Goal: Task Accomplishment & Management: Use online tool/utility

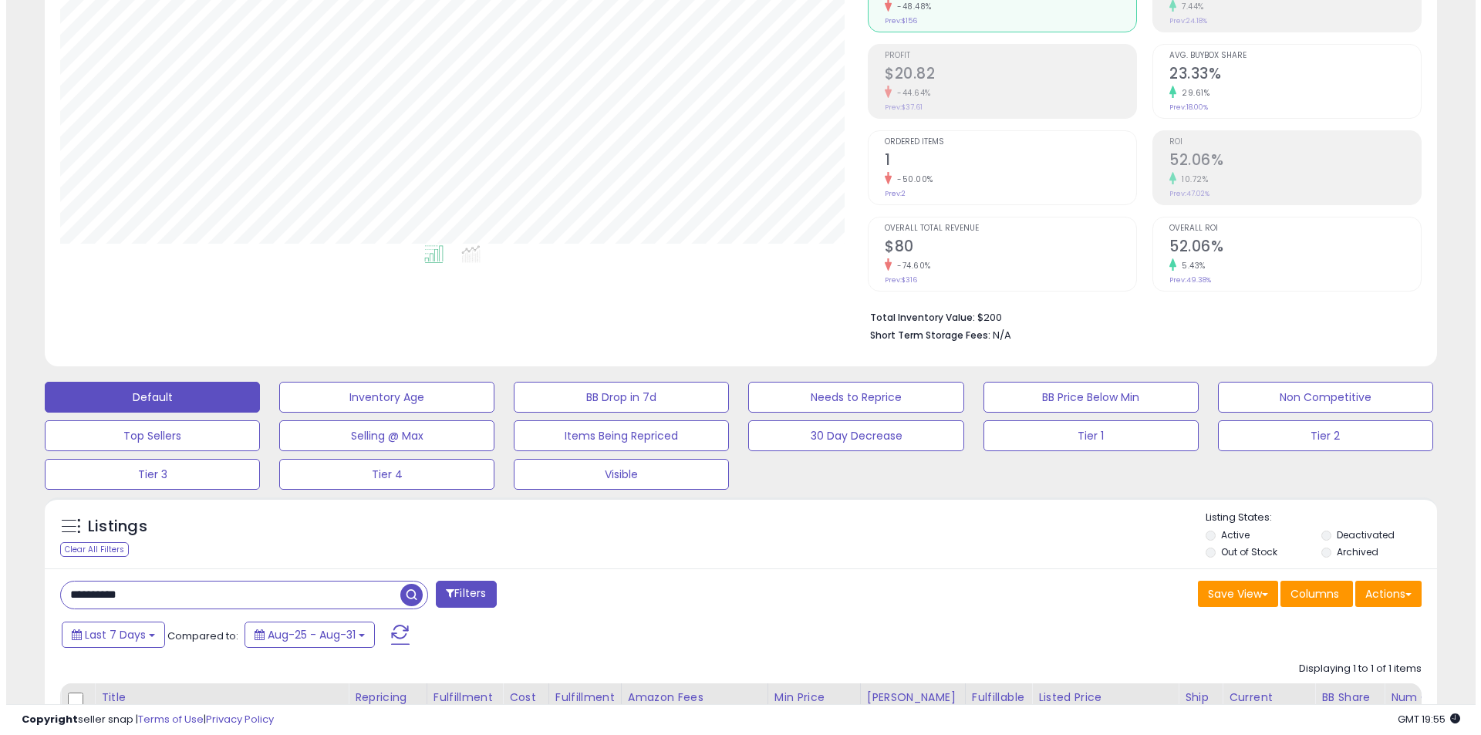
scroll to position [272, 0]
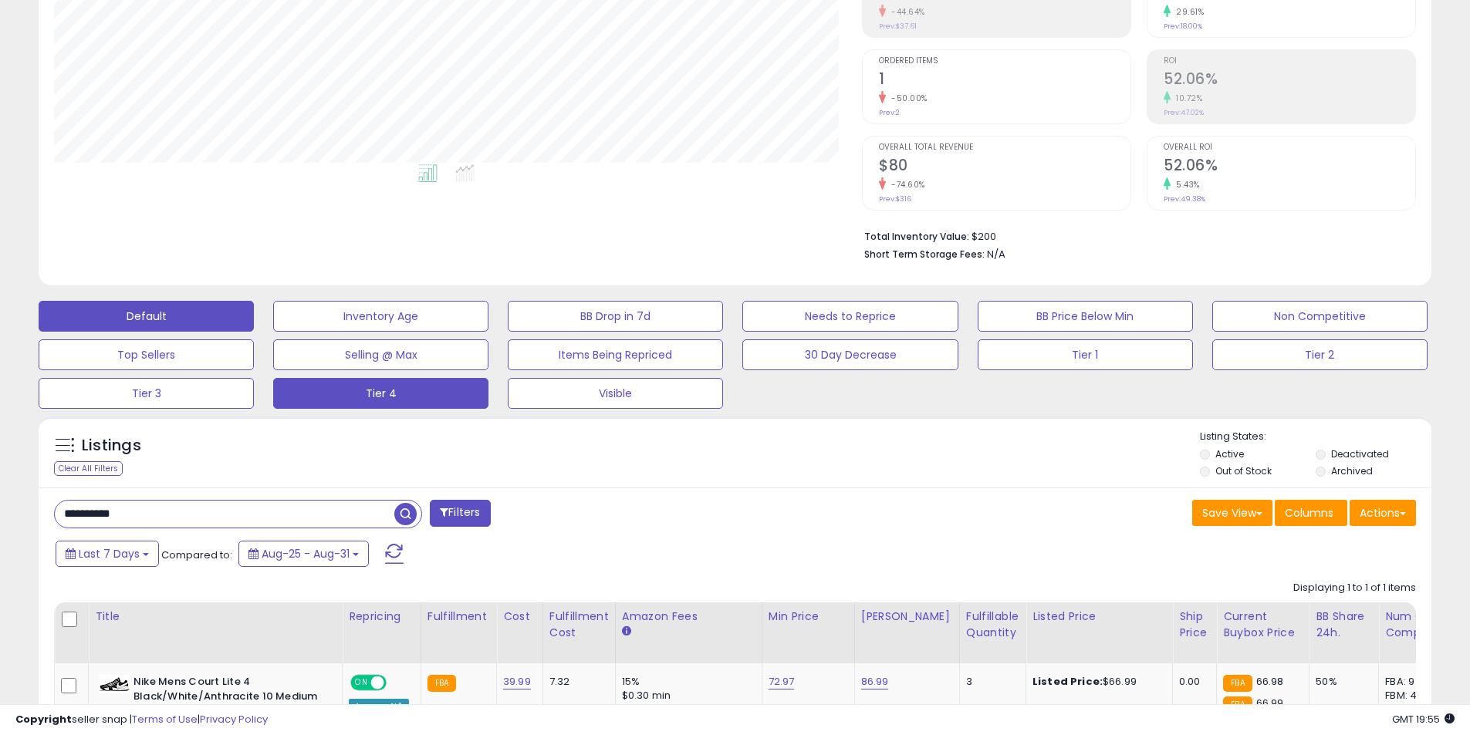
click at [370, 399] on button "Tier 4" at bounding box center [380, 393] width 215 height 31
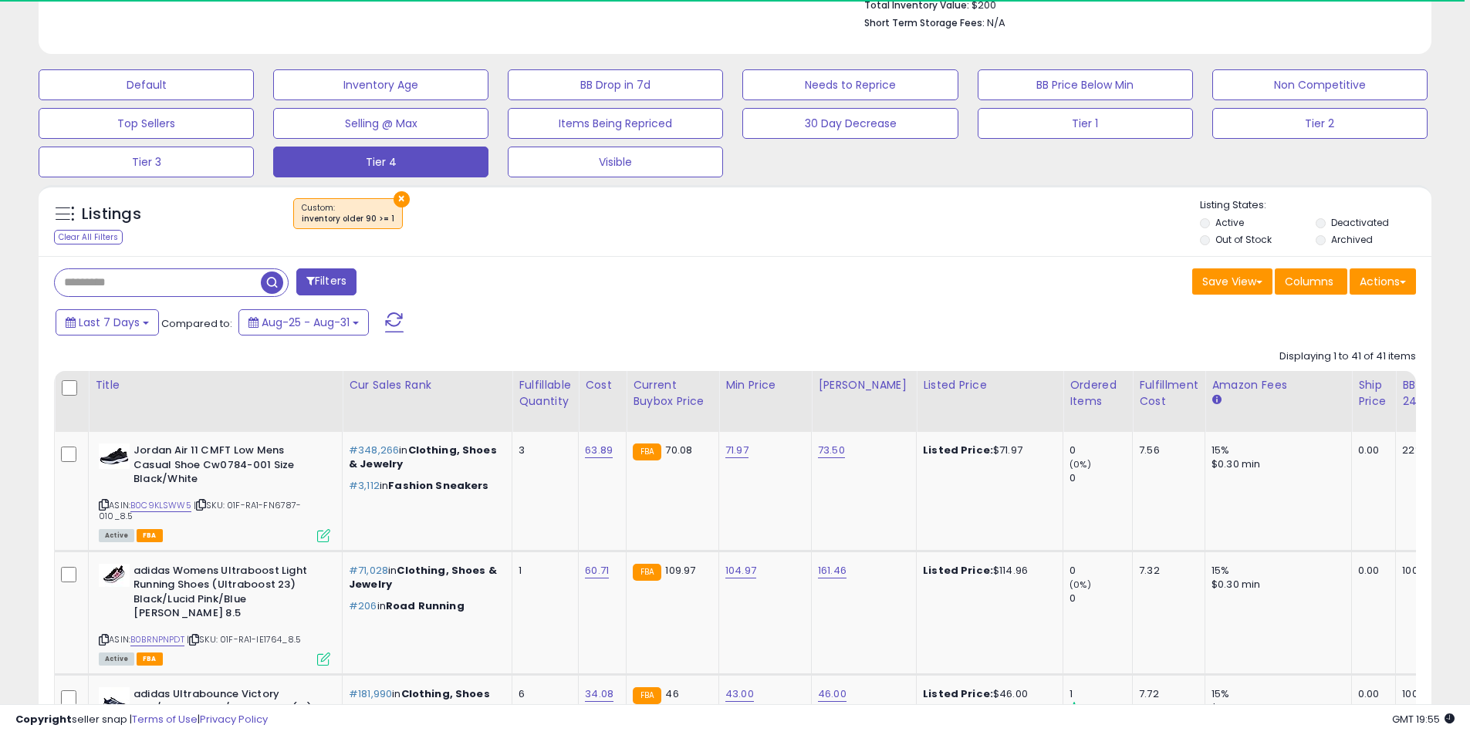
scroll to position [316, 808]
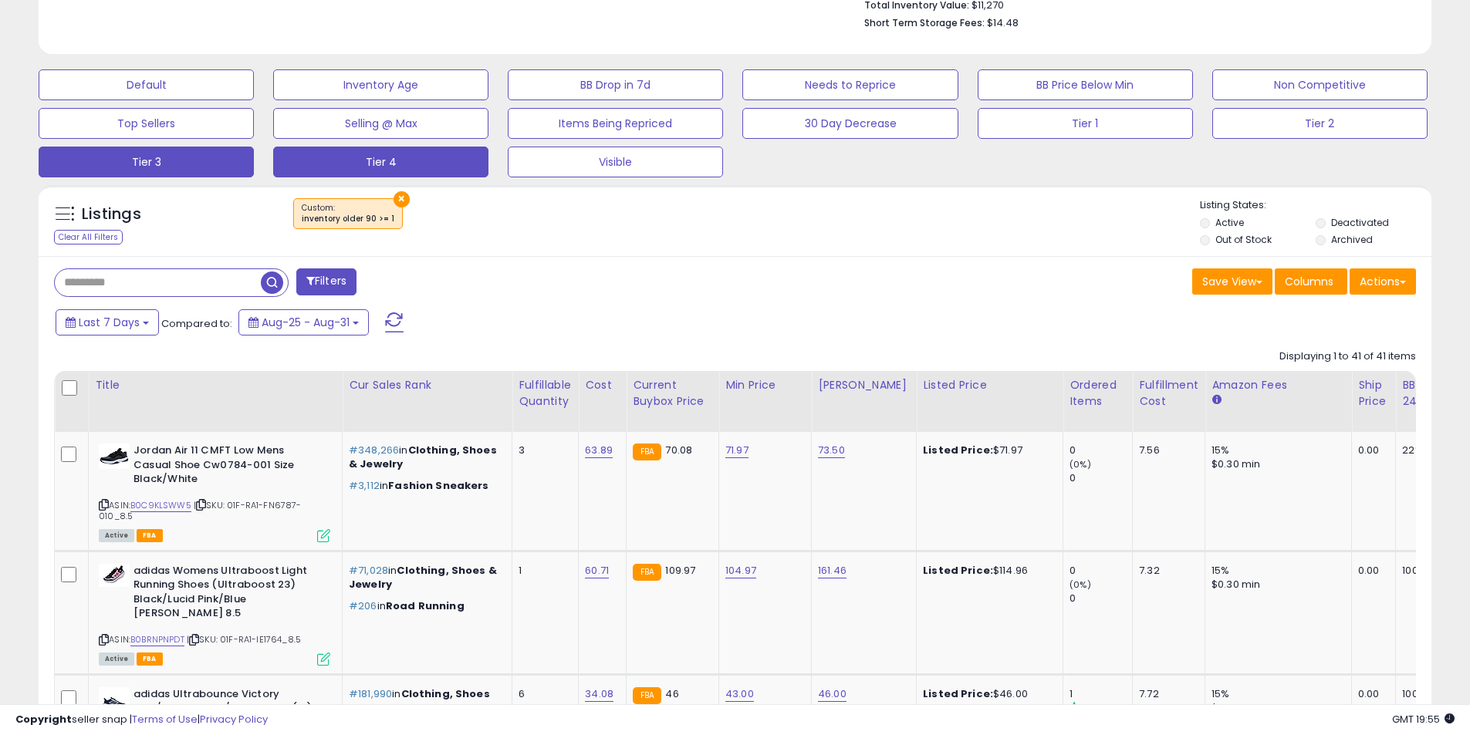
click at [162, 167] on button "Tier 3" at bounding box center [146, 162] width 215 height 31
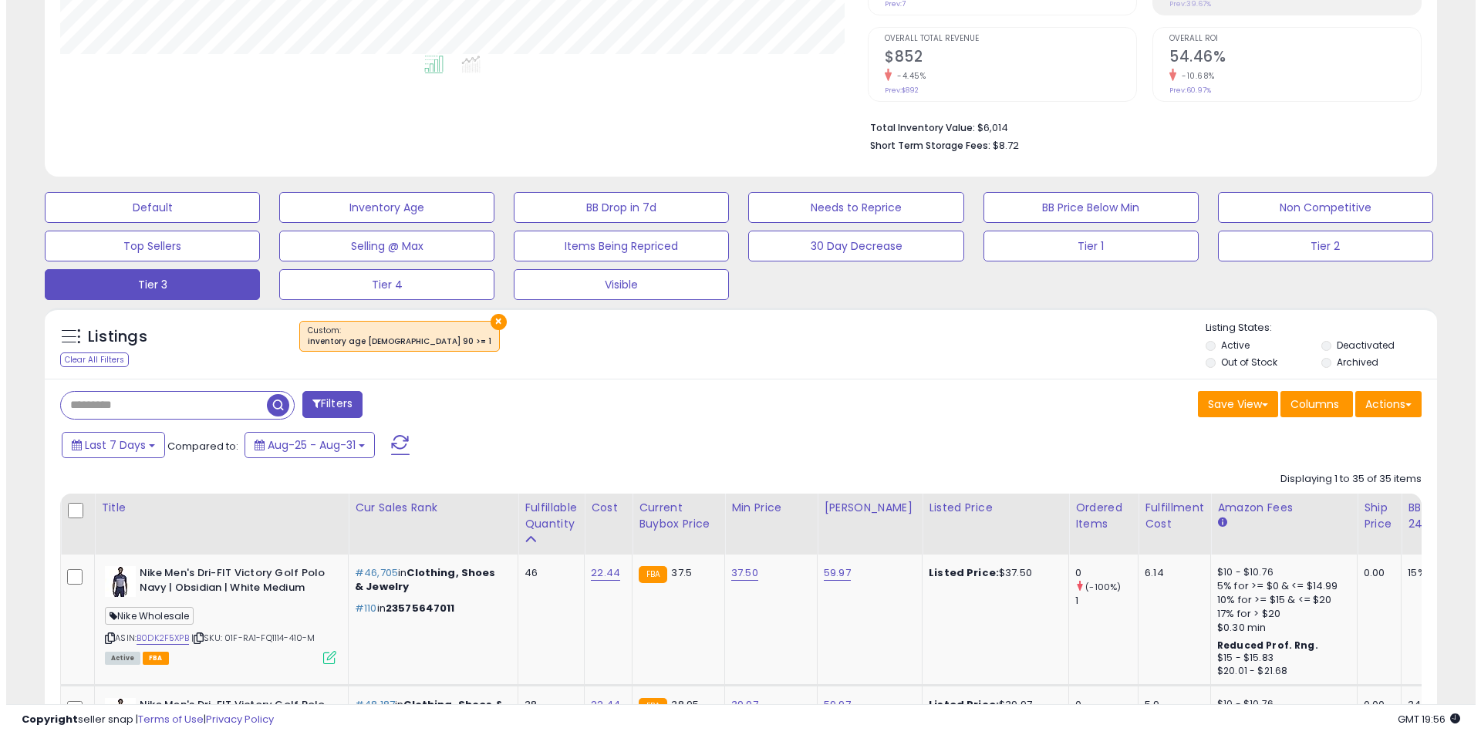
scroll to position [331, 0]
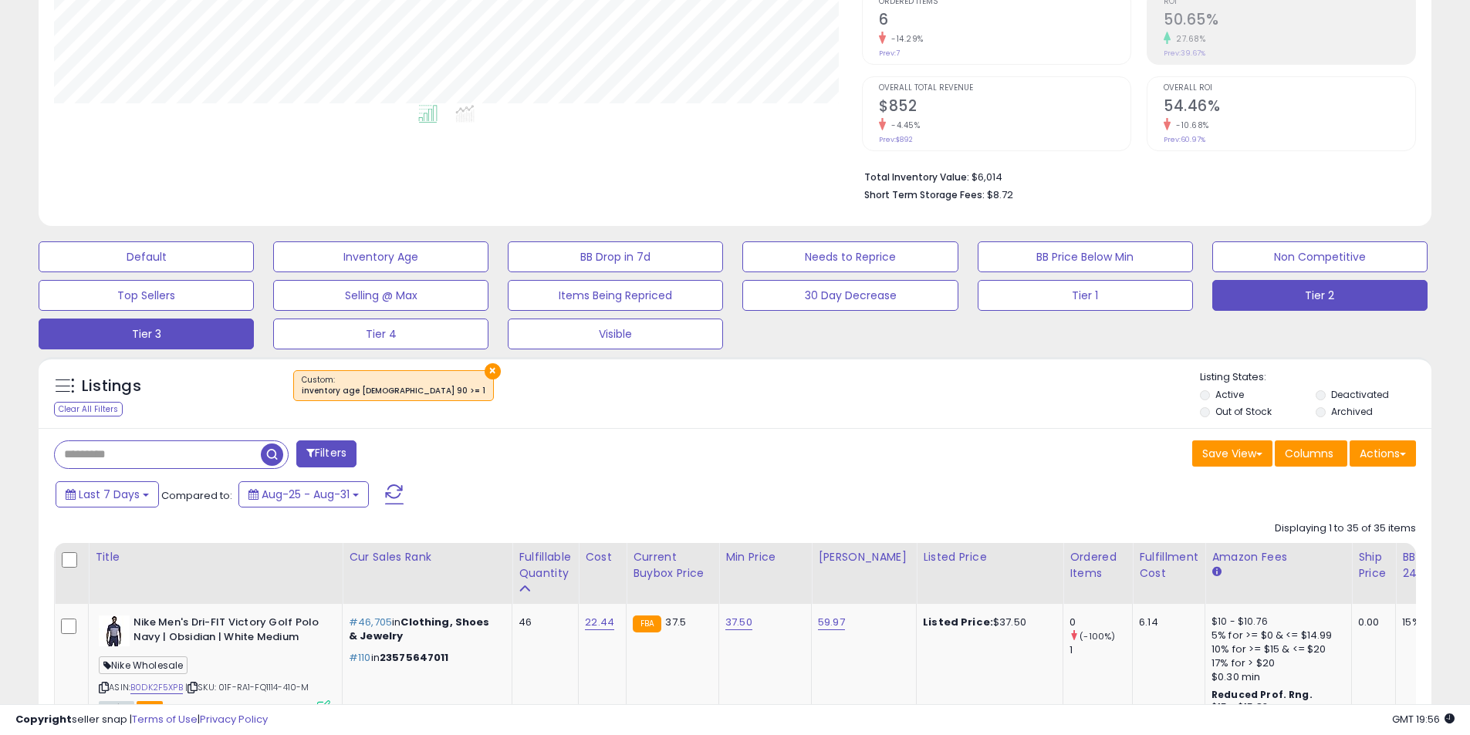
click at [1231, 283] on button "Tier 2" at bounding box center [1319, 295] width 215 height 31
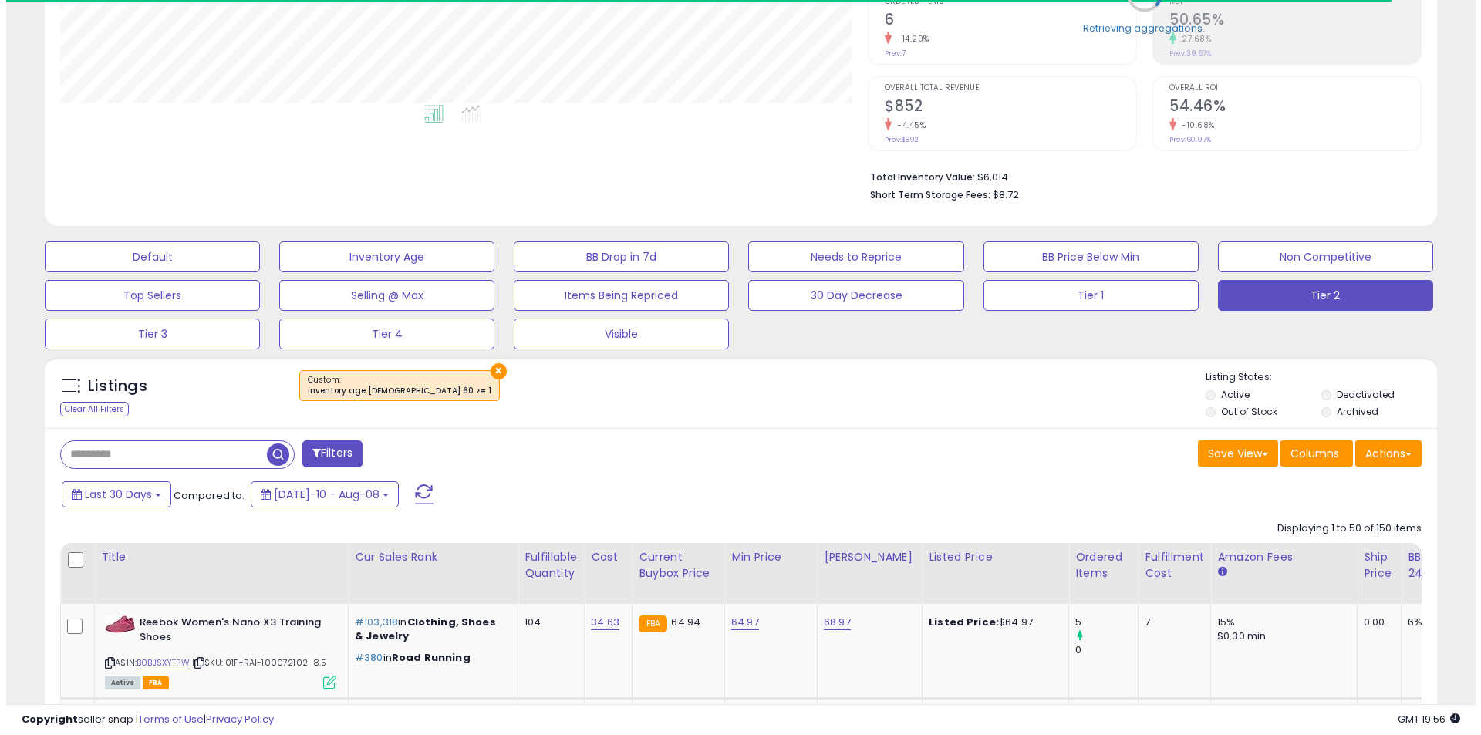
scroll to position [771229, 770737]
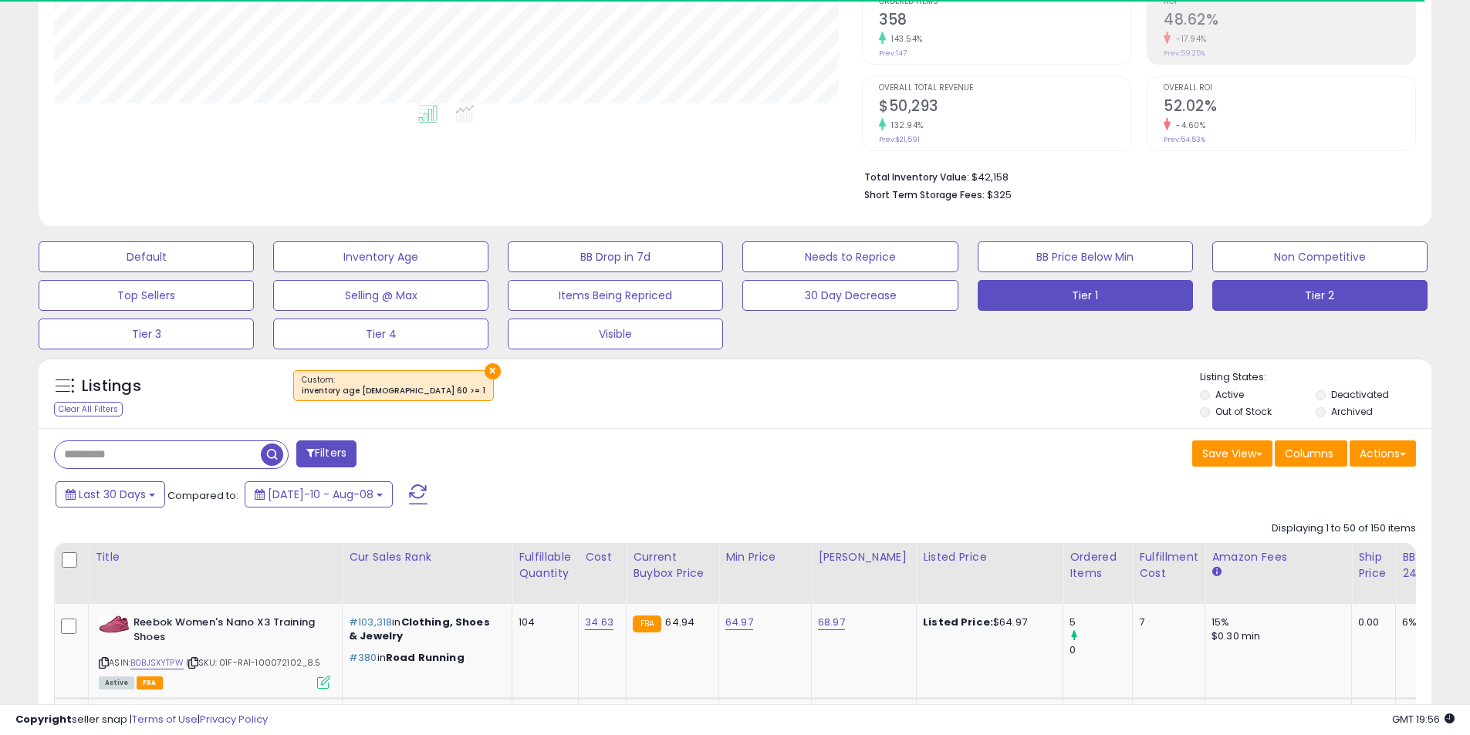
click at [1126, 294] on button "Tier 1" at bounding box center [1085, 295] width 215 height 31
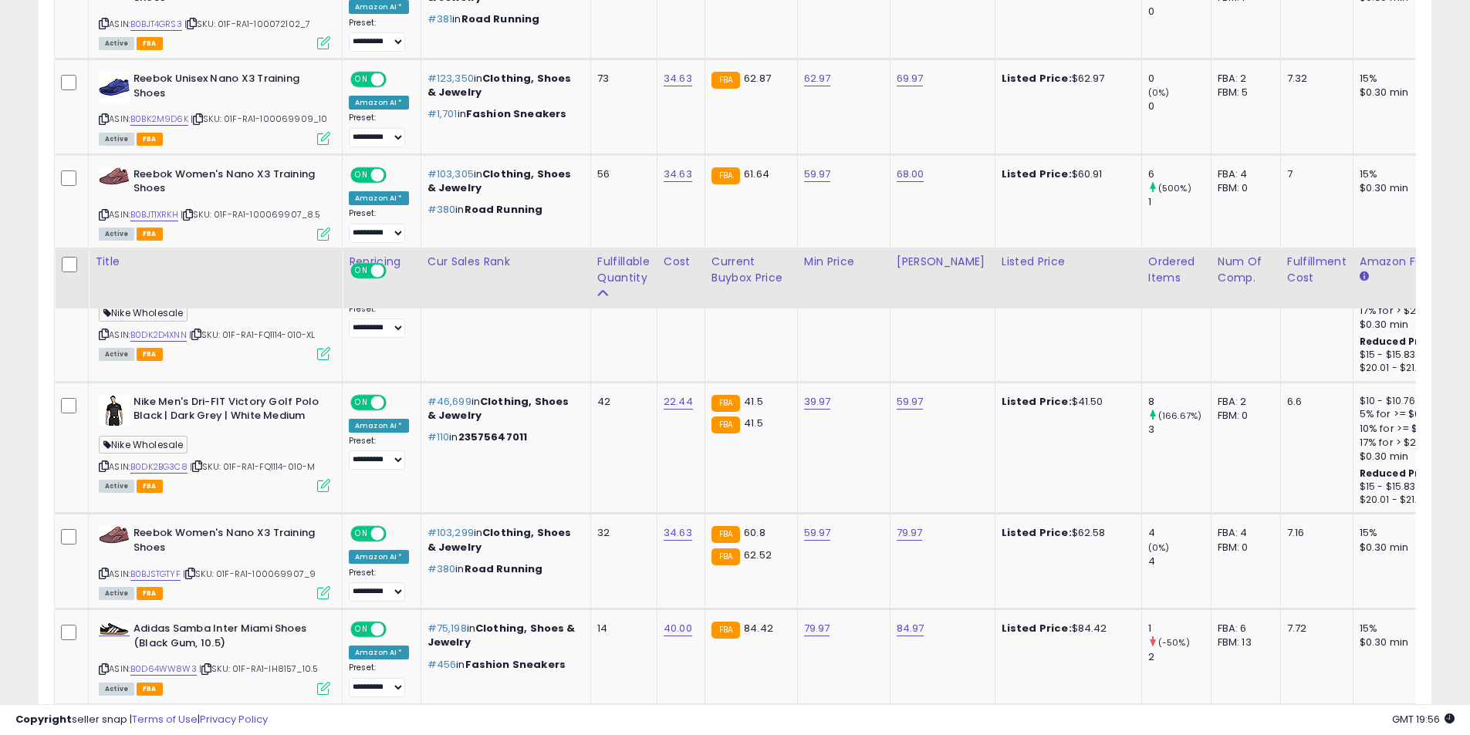
scroll to position [0, 0]
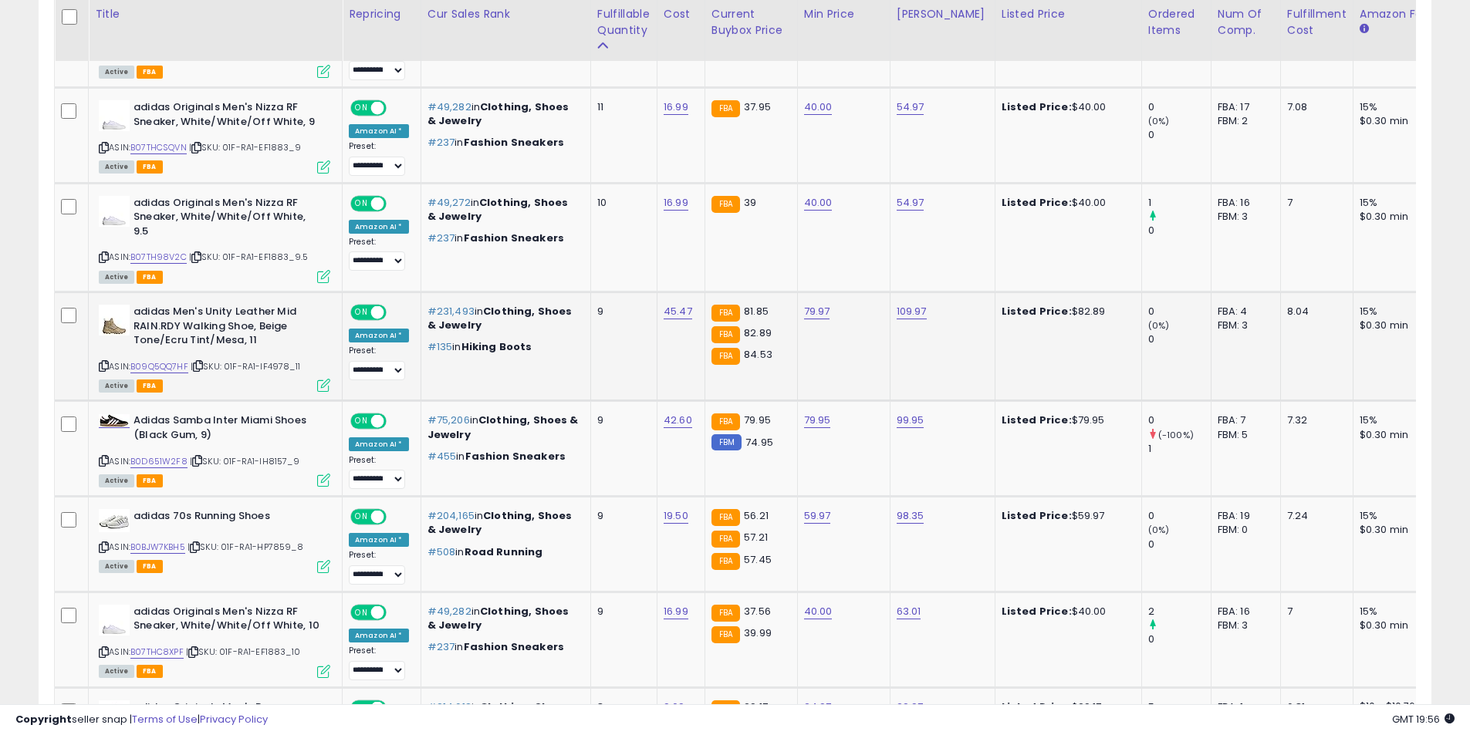
click at [1141, 347] on td "0 (0%) 0" at bounding box center [1175, 346] width 69 height 109
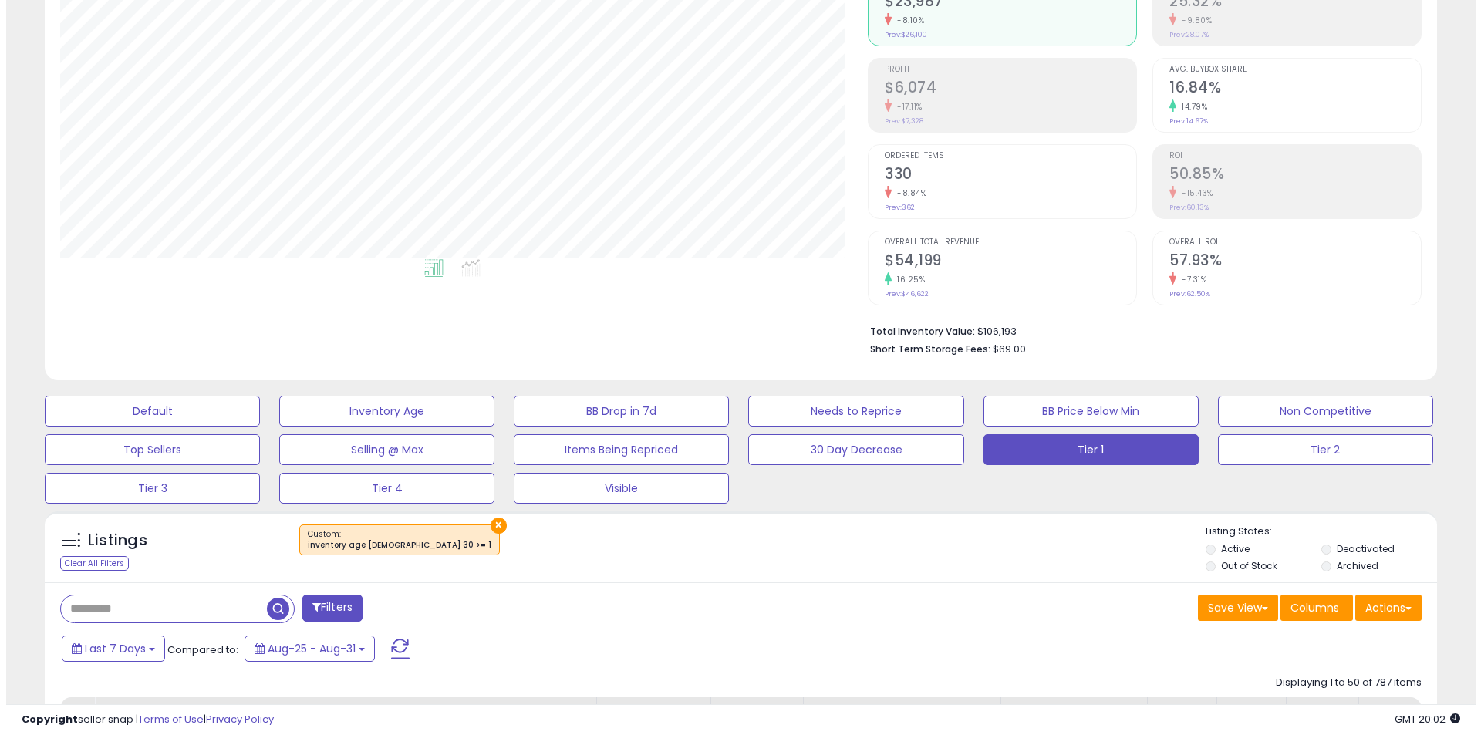
scroll to position [254, 0]
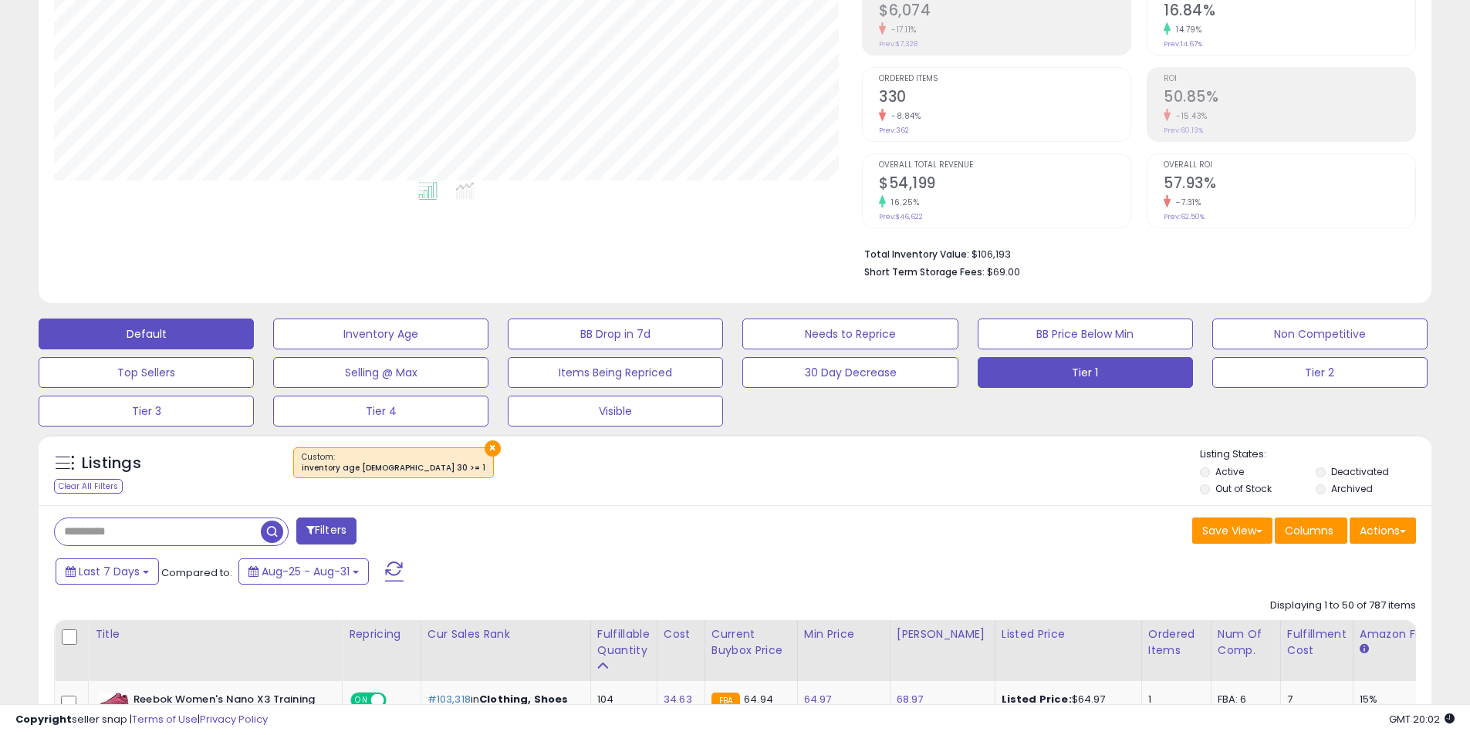
click at [204, 338] on button "Default" at bounding box center [146, 334] width 215 height 31
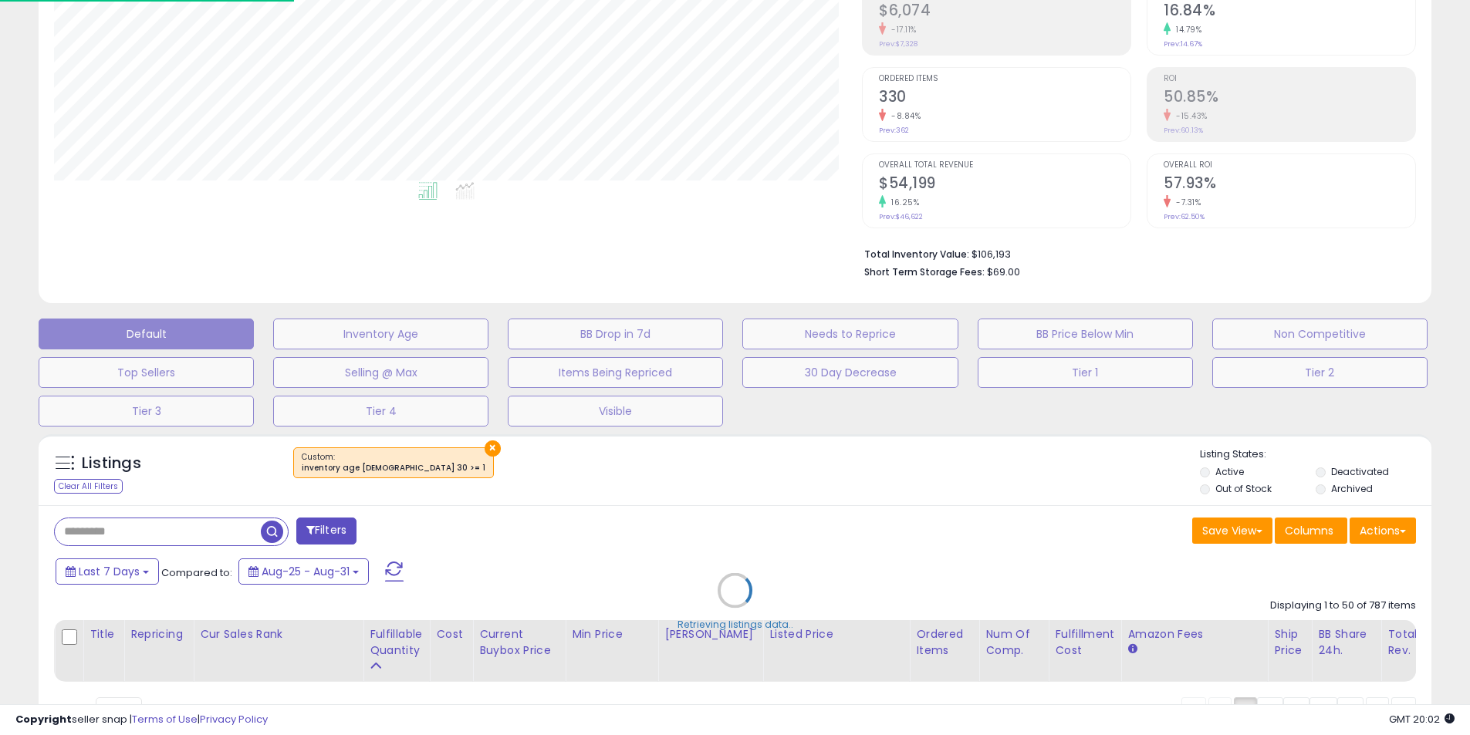
scroll to position [316, 815]
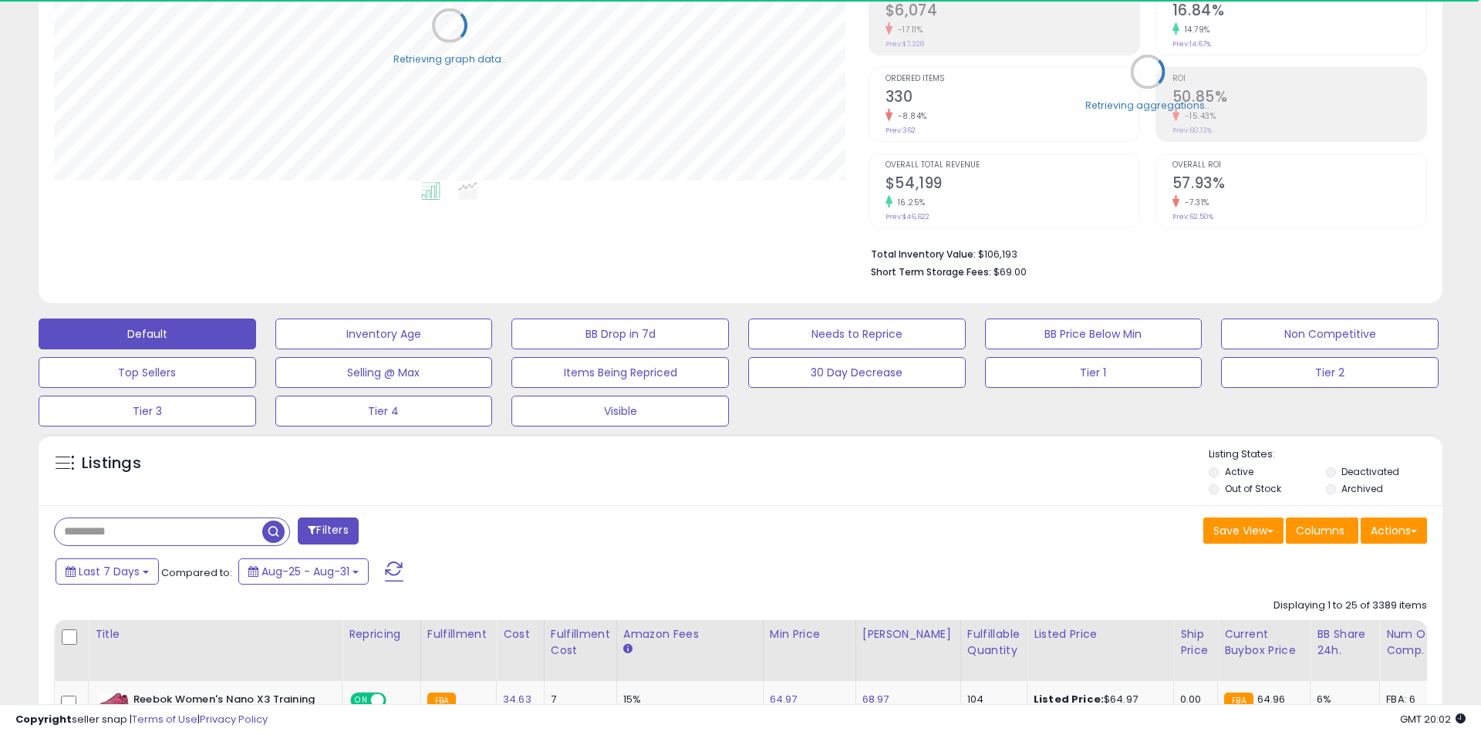
select select "**"
drag, startPoint x: 978, startPoint y: 255, endPoint x: 1011, endPoint y: 255, distance: 33.2
click at [1011, 255] on li "Total Inventory Value: $173,300" at bounding box center [1134, 253] width 540 height 19
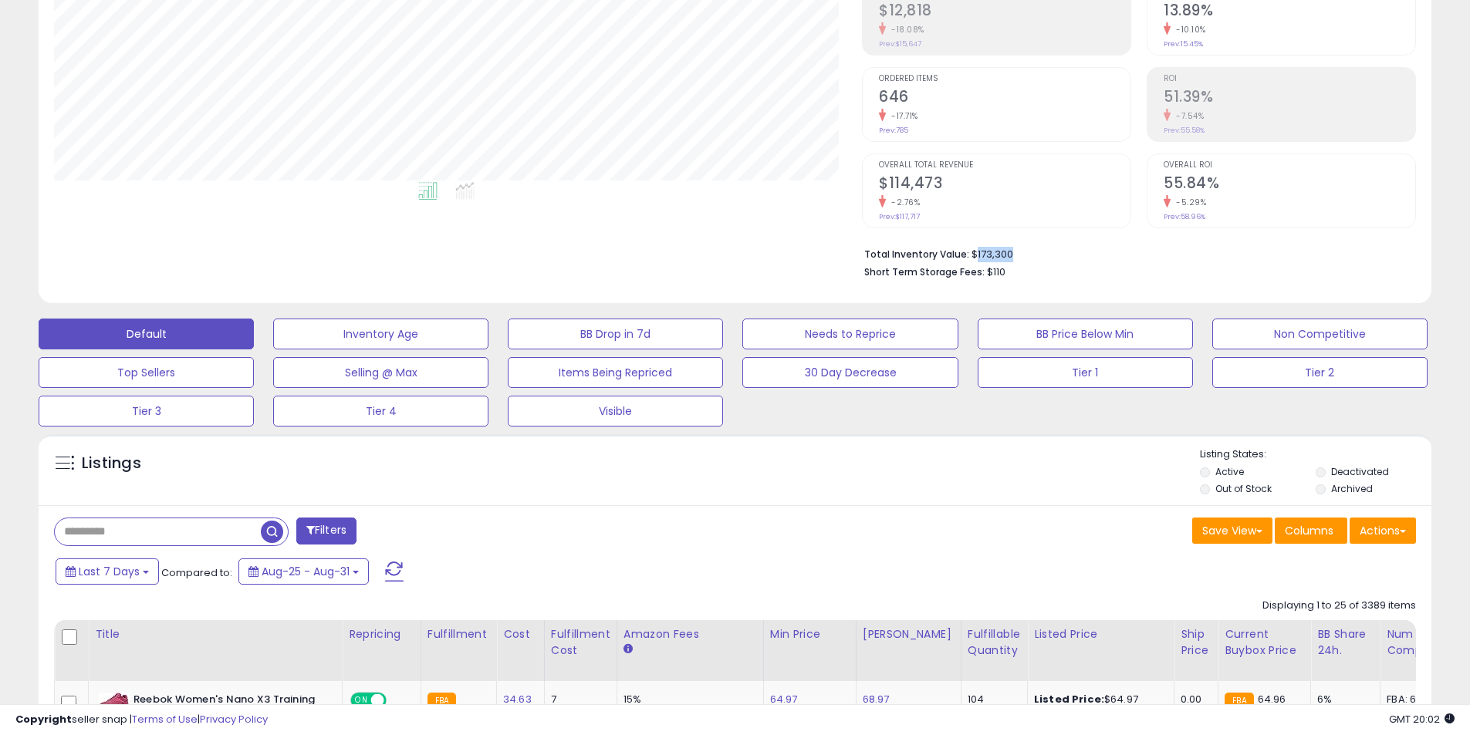
click at [1019, 254] on li "Total Inventory Value: $173,300" at bounding box center [1134, 253] width 540 height 19
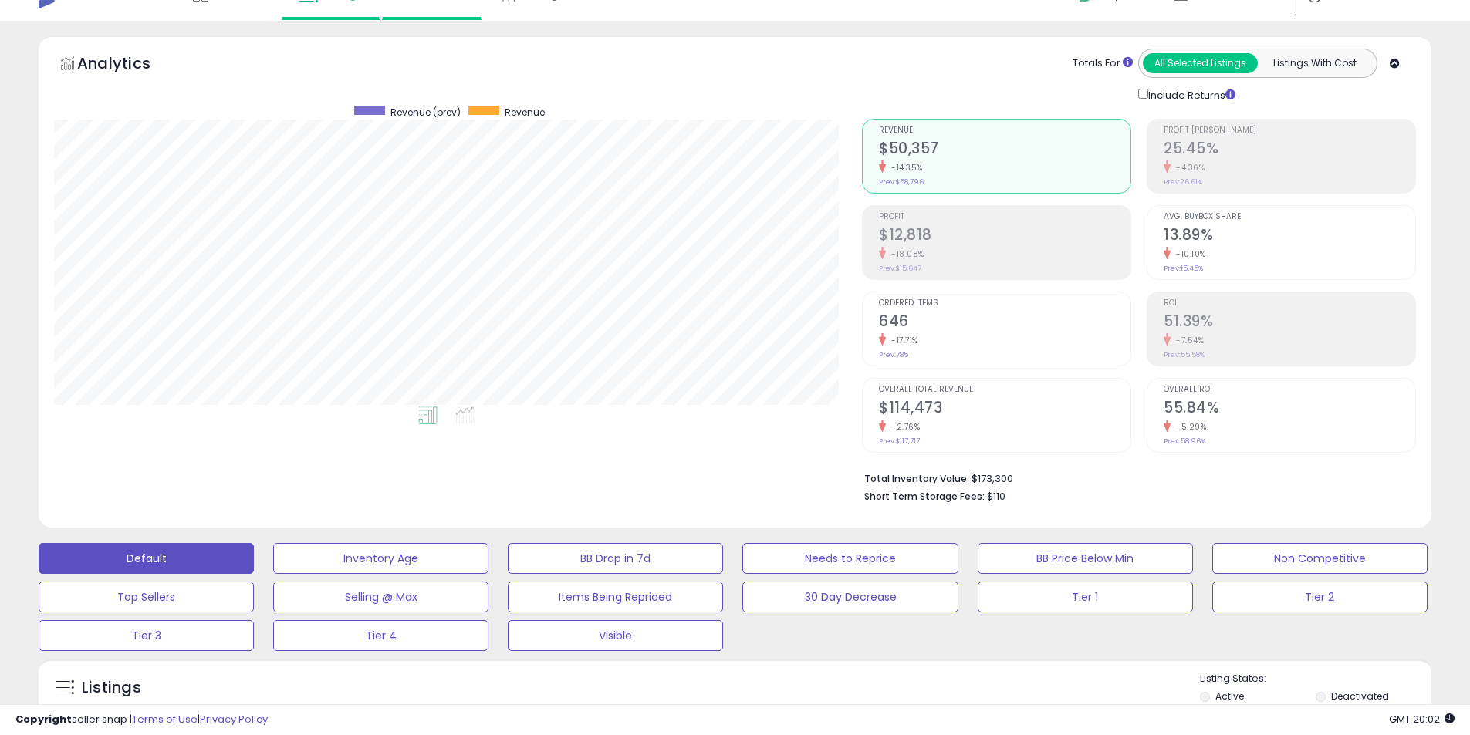
scroll to position [0, 0]
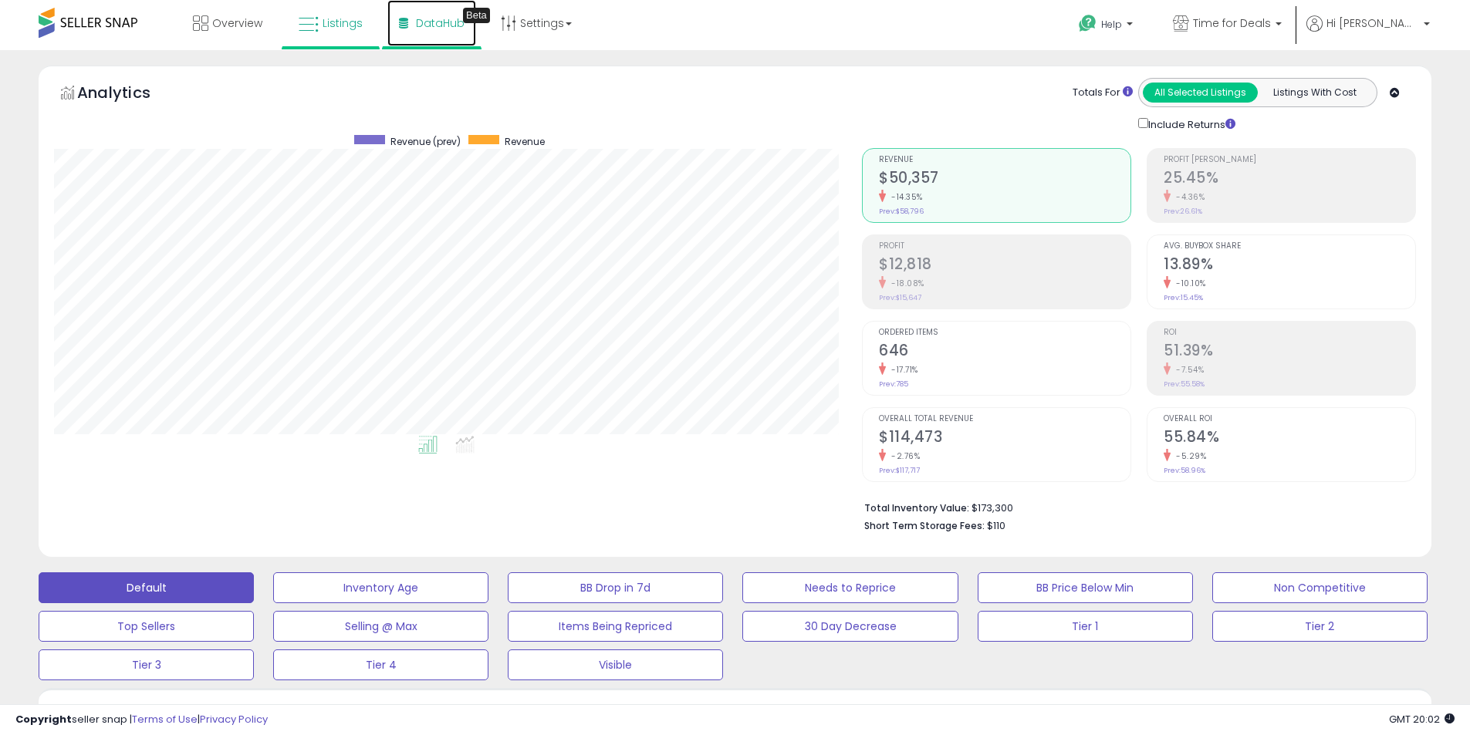
click at [427, 20] on span "DataHub" at bounding box center [440, 22] width 49 height 15
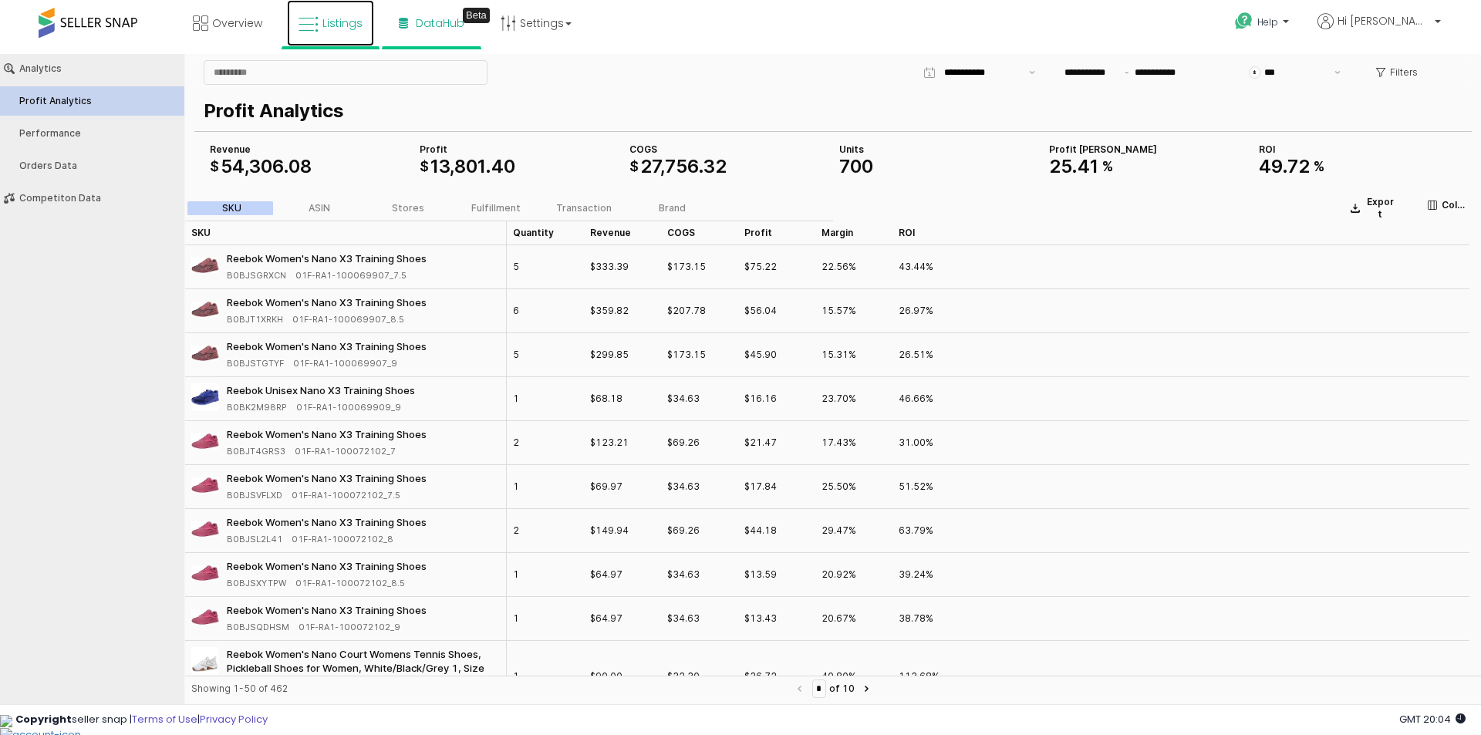
click at [310, 27] on icon at bounding box center [309, 25] width 20 height 20
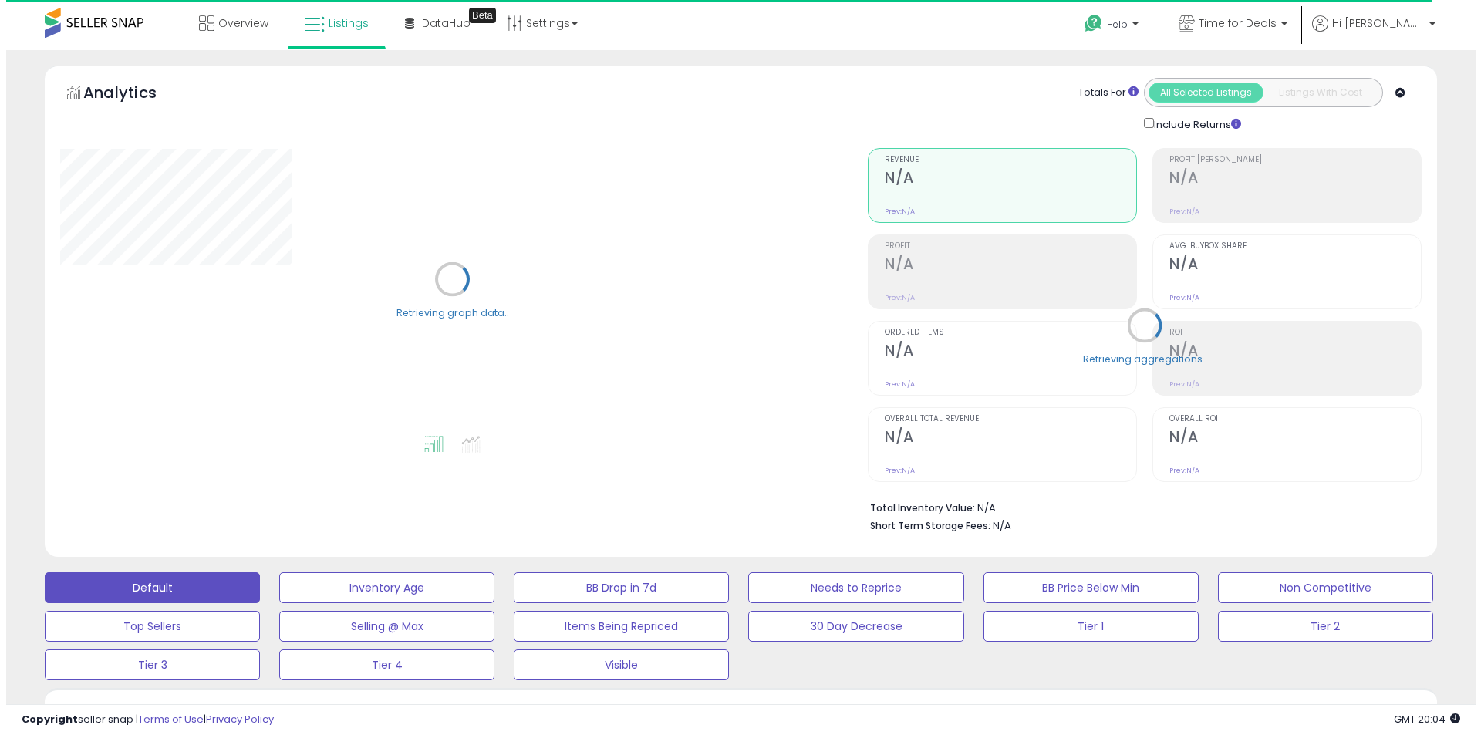
scroll to position [386, 0]
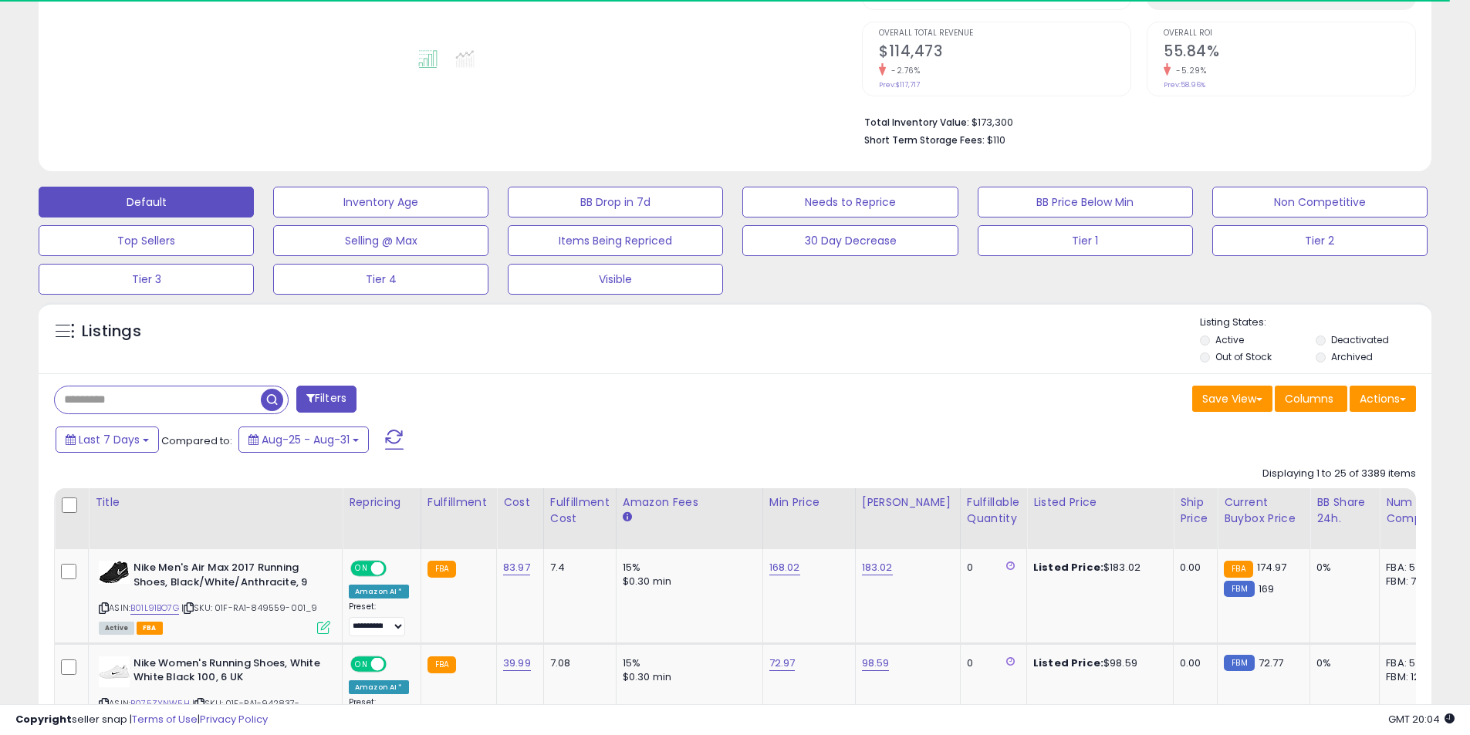
click at [315, 397] on button "Filters" at bounding box center [326, 399] width 60 height 27
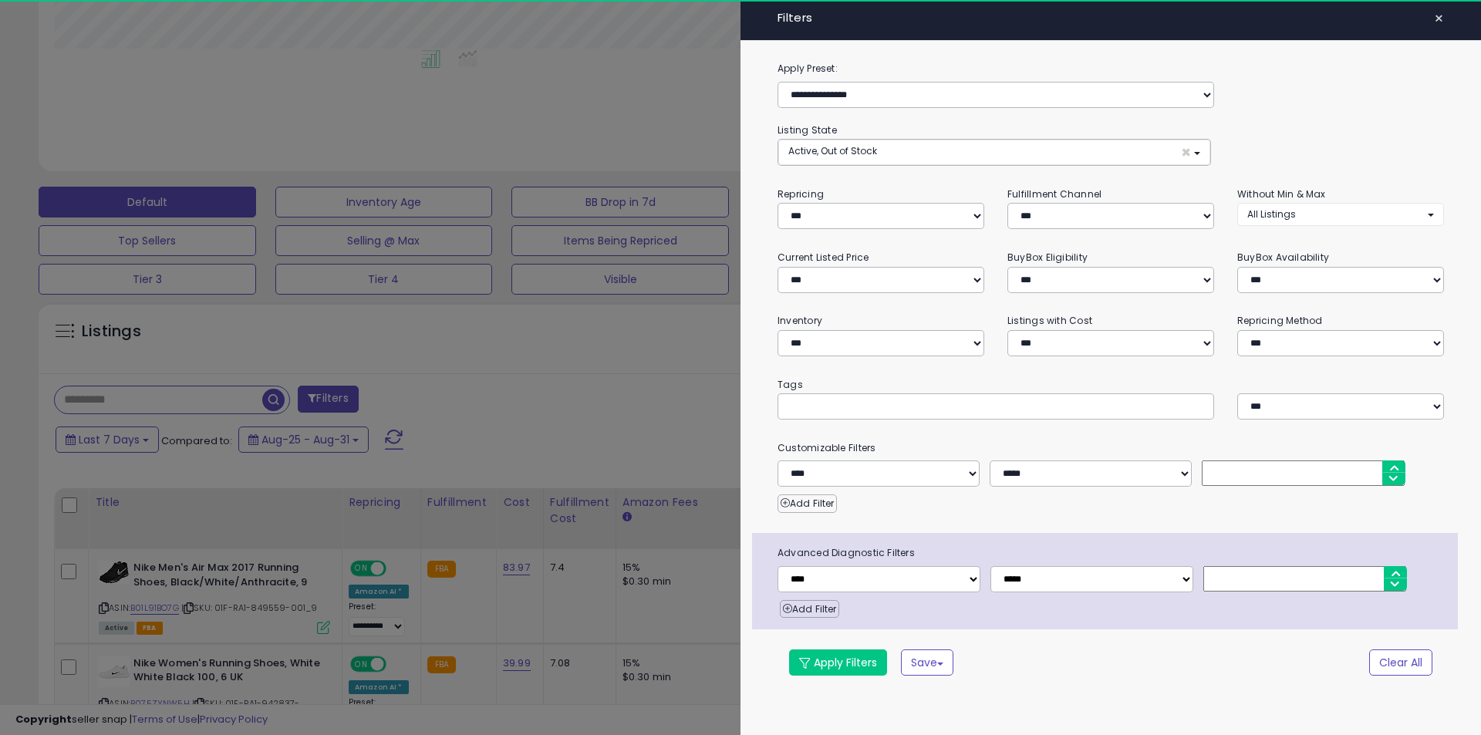
scroll to position [316, 815]
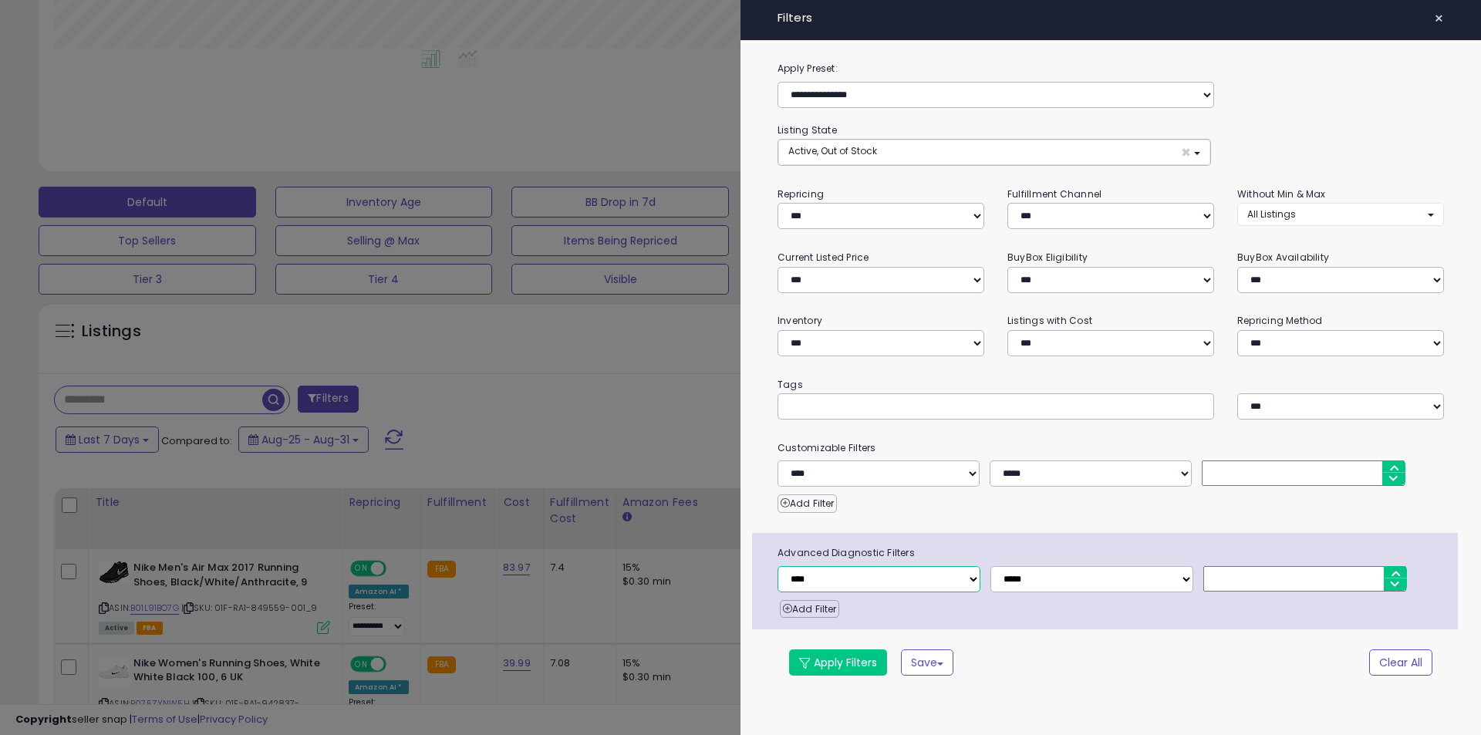
click at [890, 572] on select "**********" at bounding box center [879, 579] width 203 height 26
drag, startPoint x: 1114, startPoint y: 508, endPoint x: 1092, endPoint y: 485, distance: 32.2
click at [1114, 508] on div "Add Filter" at bounding box center [1111, 500] width 690 height 26
click at [876, 344] on select "**********" at bounding box center [881, 343] width 207 height 26
select select "********"
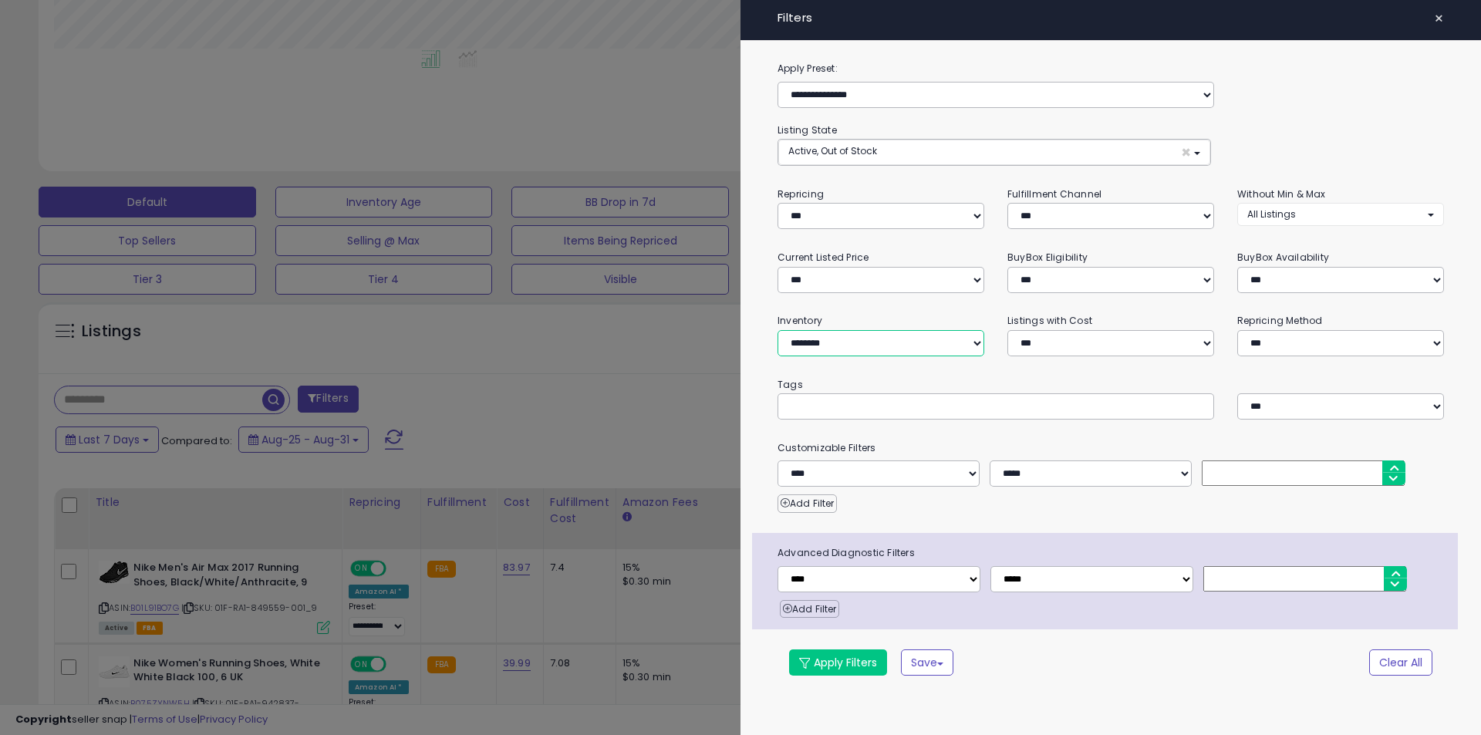
click at [778, 330] on select "**********" at bounding box center [881, 343] width 207 height 26
click at [849, 664] on button "Apply Filters" at bounding box center [838, 663] width 98 height 26
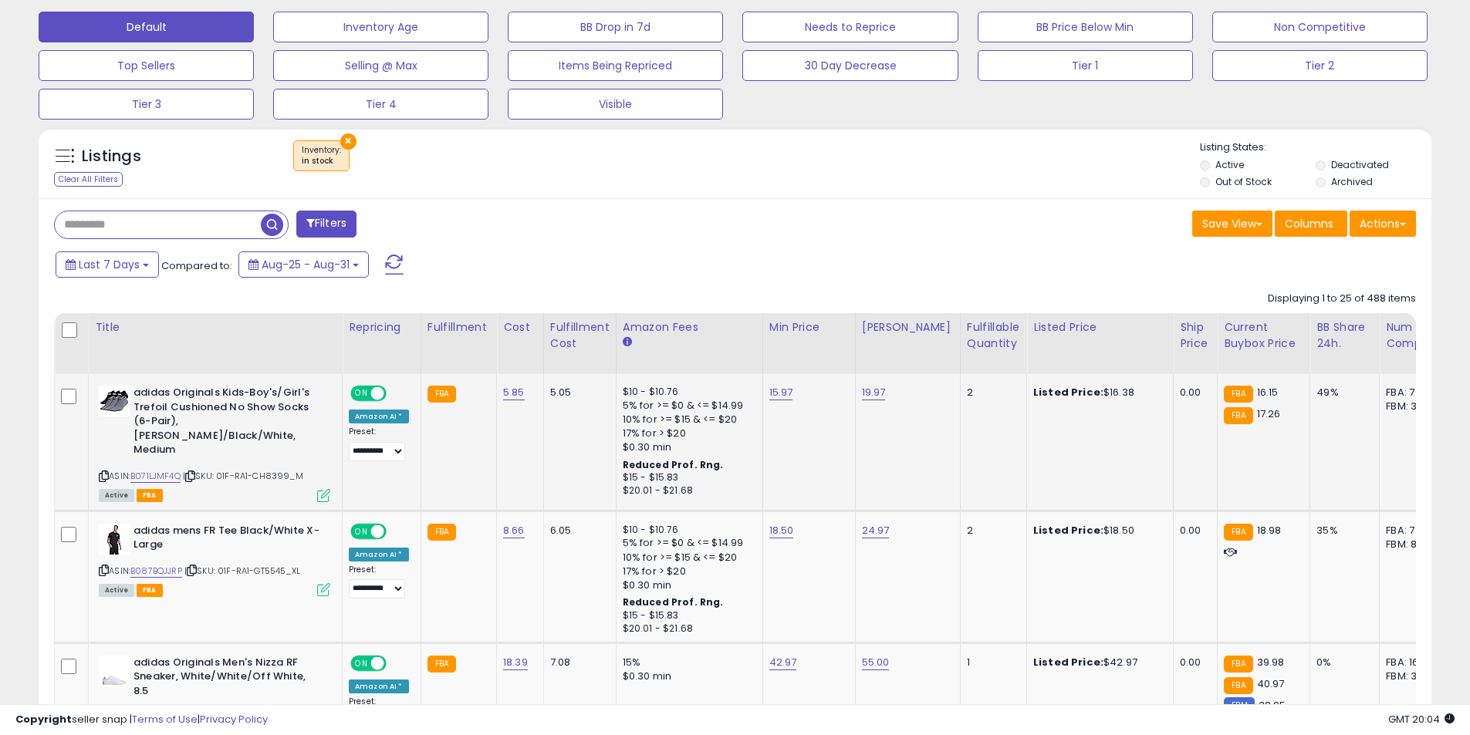
scroll to position [578, 0]
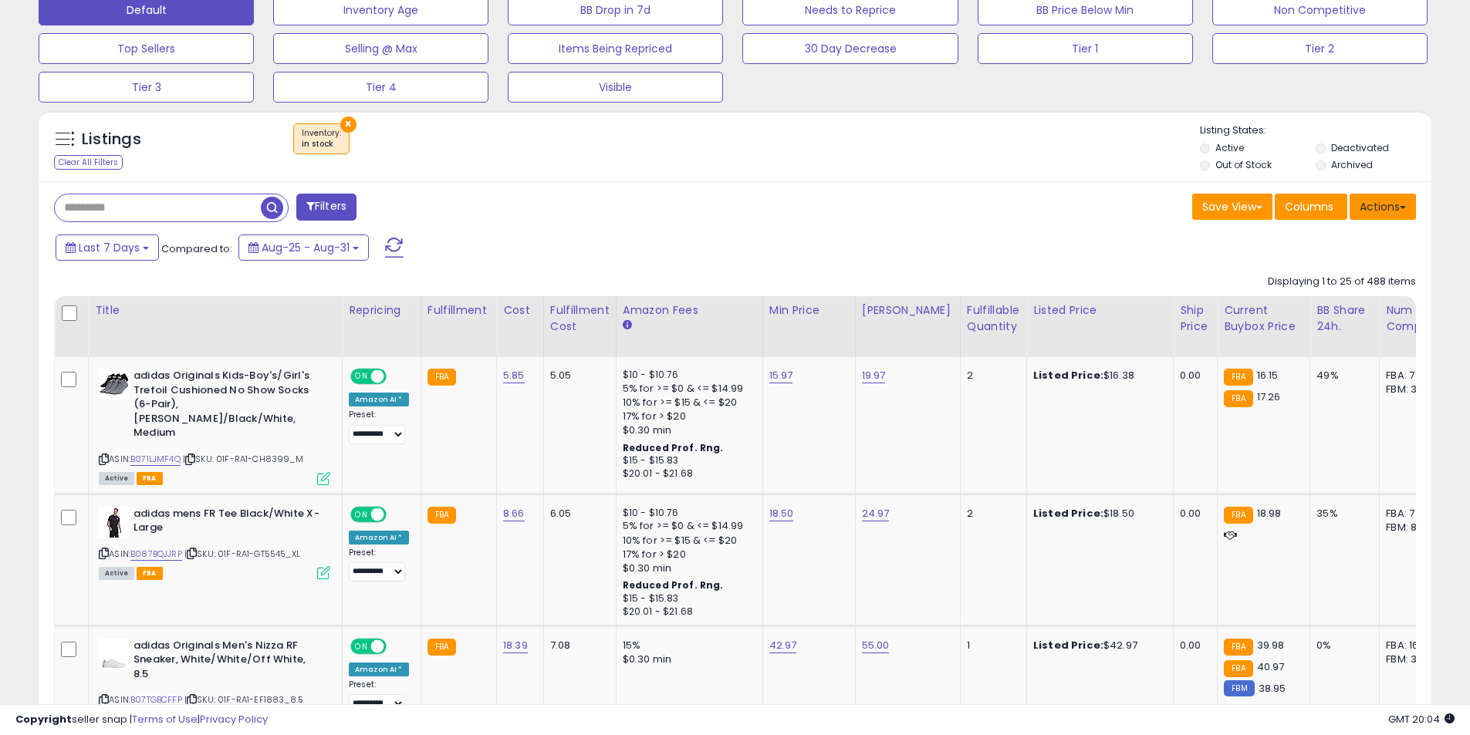
click at [1401, 204] on button "Actions" at bounding box center [1382, 207] width 66 height 26
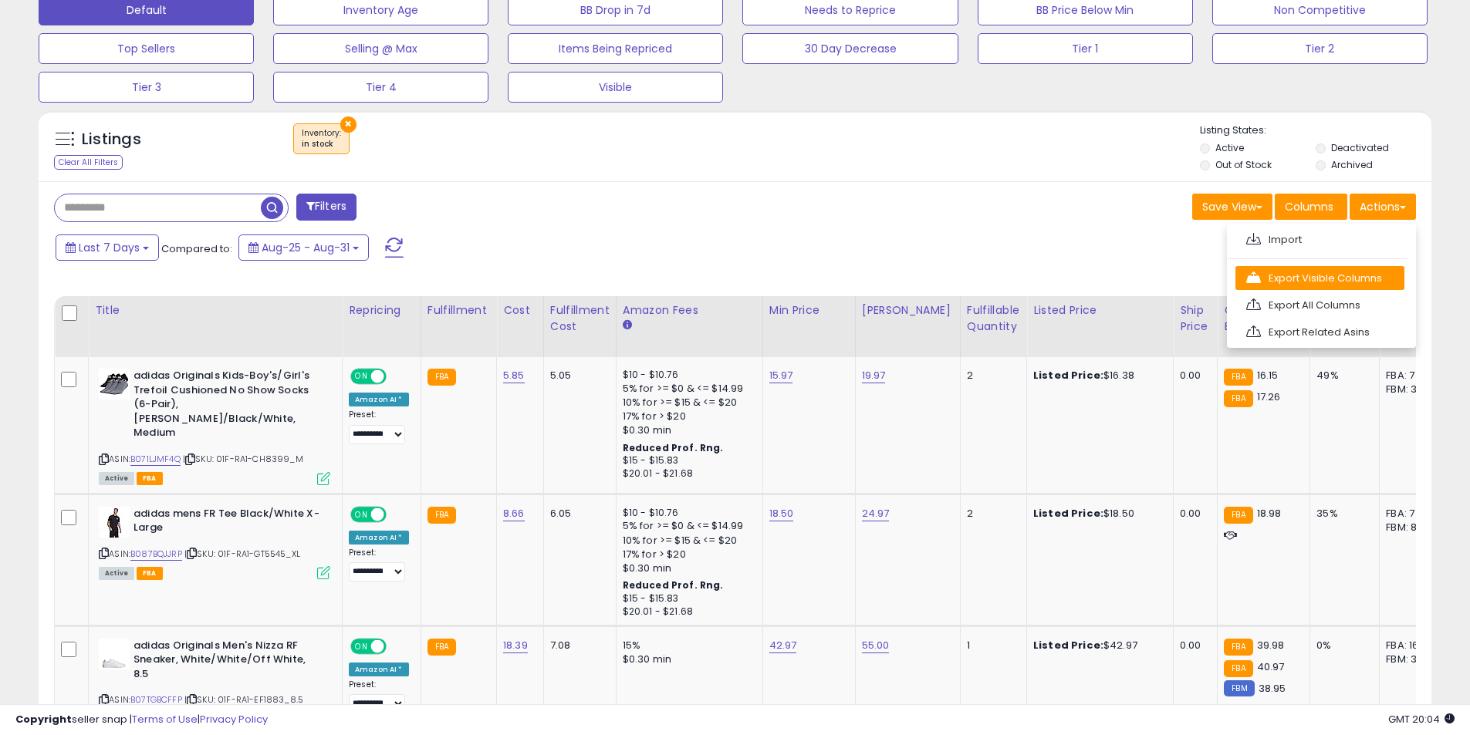
click at [1327, 278] on link "Export Visible Columns" at bounding box center [1319, 278] width 169 height 24
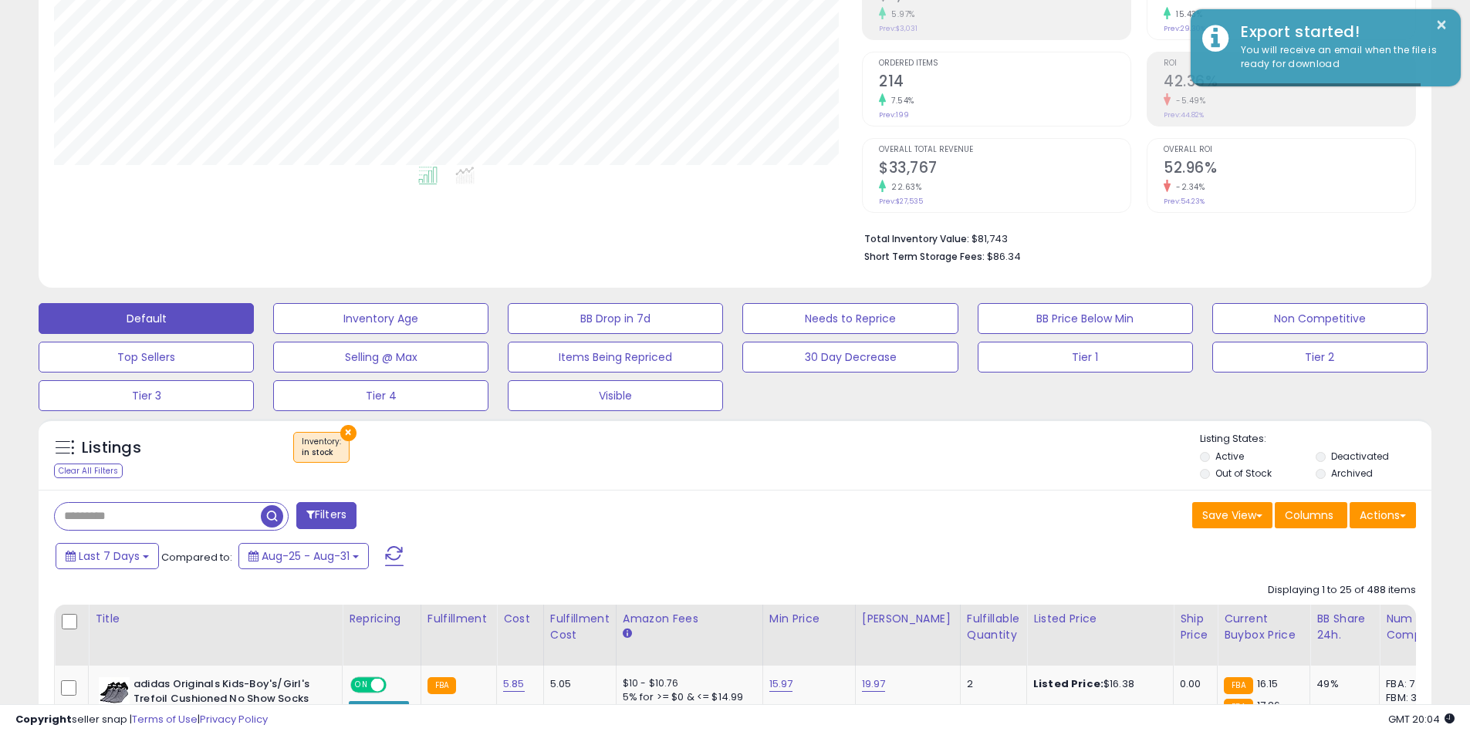
scroll to position [0, 0]
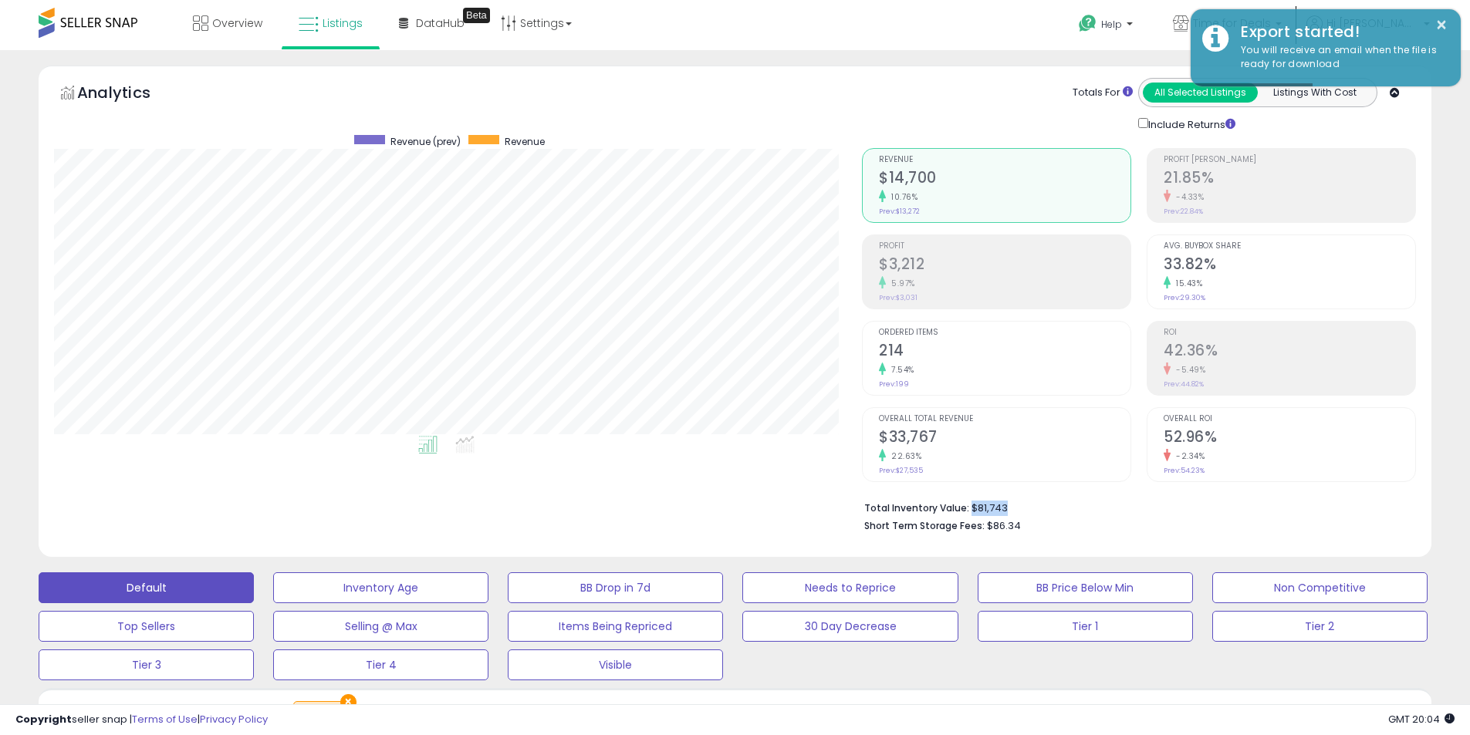
drag, startPoint x: 1013, startPoint y: 505, endPoint x: 969, endPoint y: 509, distance: 44.2
click at [969, 509] on li "Total Inventory Value: $81,743" at bounding box center [1134, 507] width 540 height 19
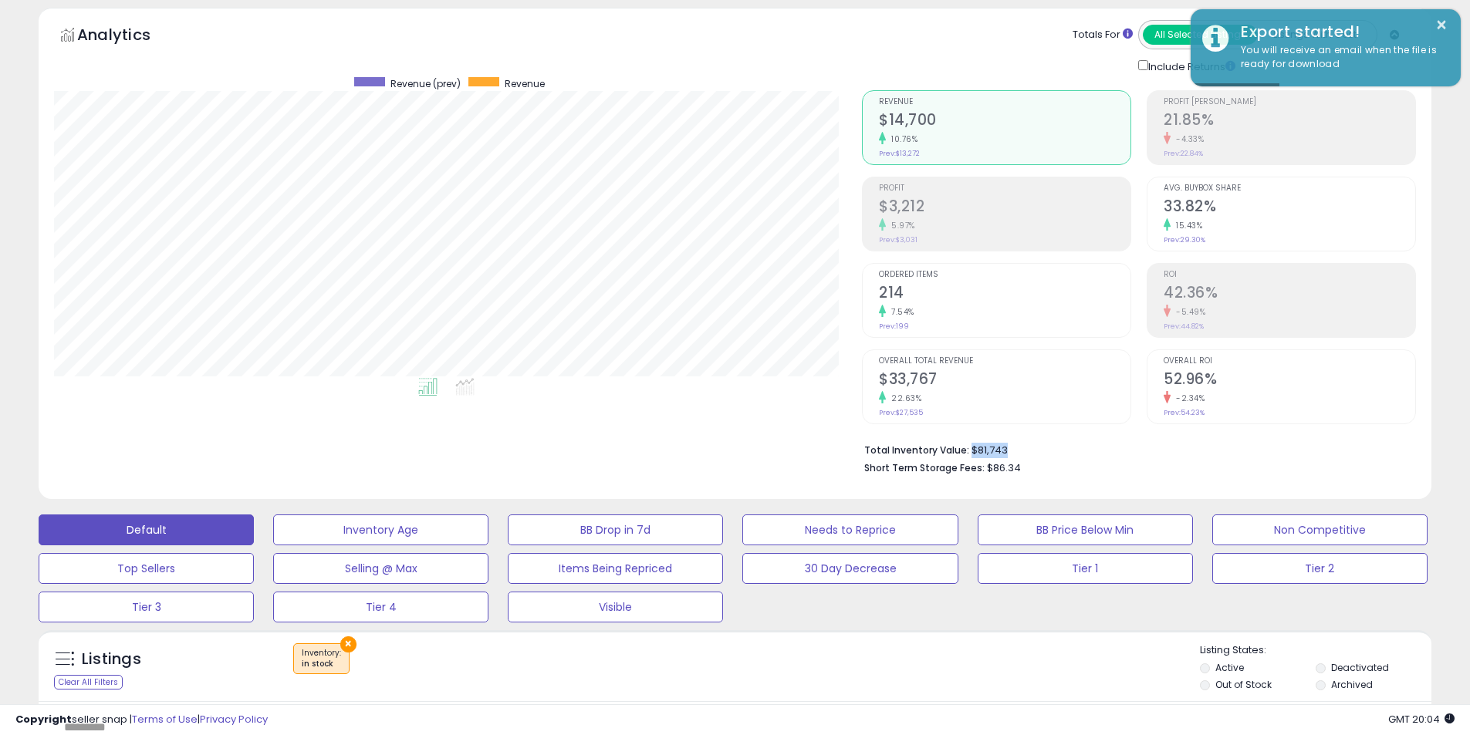
scroll to position [77, 0]
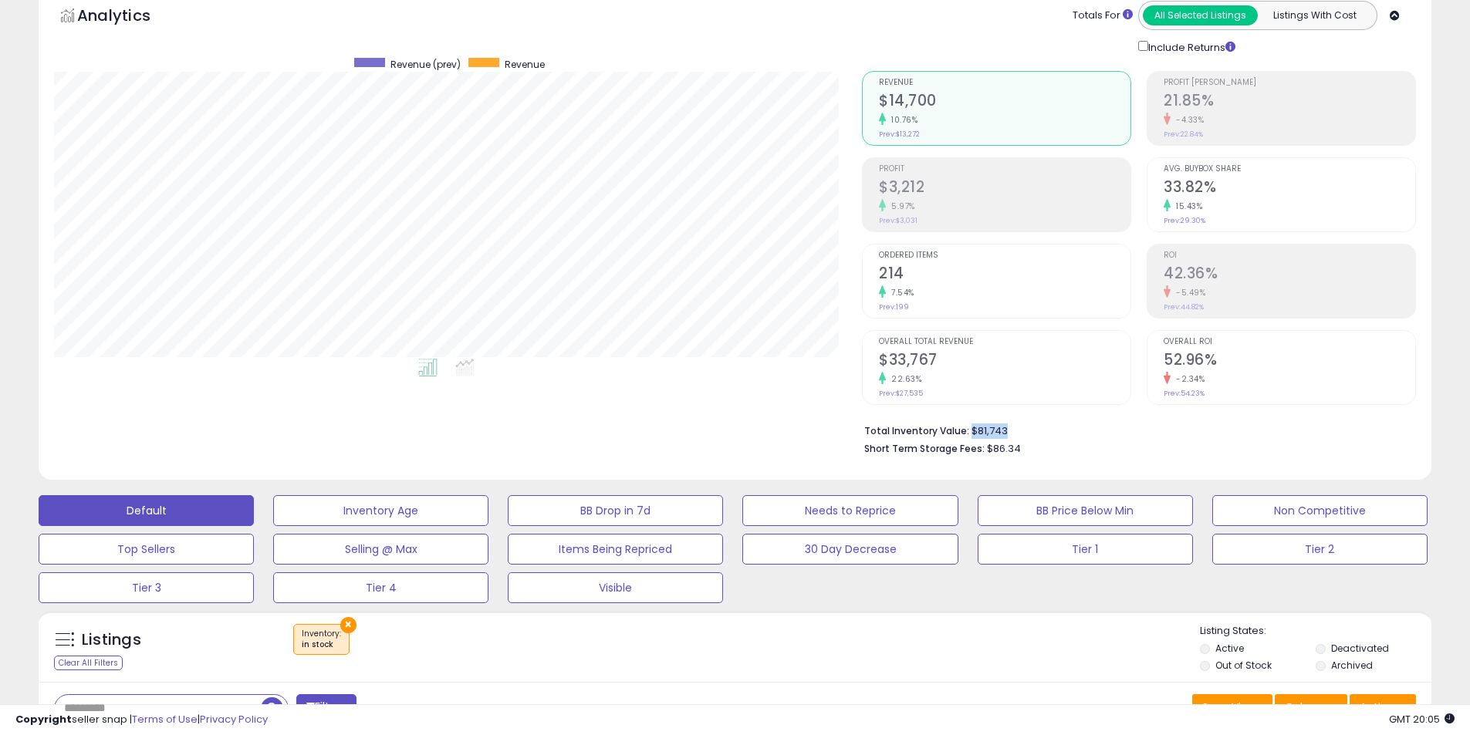
click at [1016, 429] on li "Total Inventory Value: $81,743" at bounding box center [1134, 429] width 540 height 19
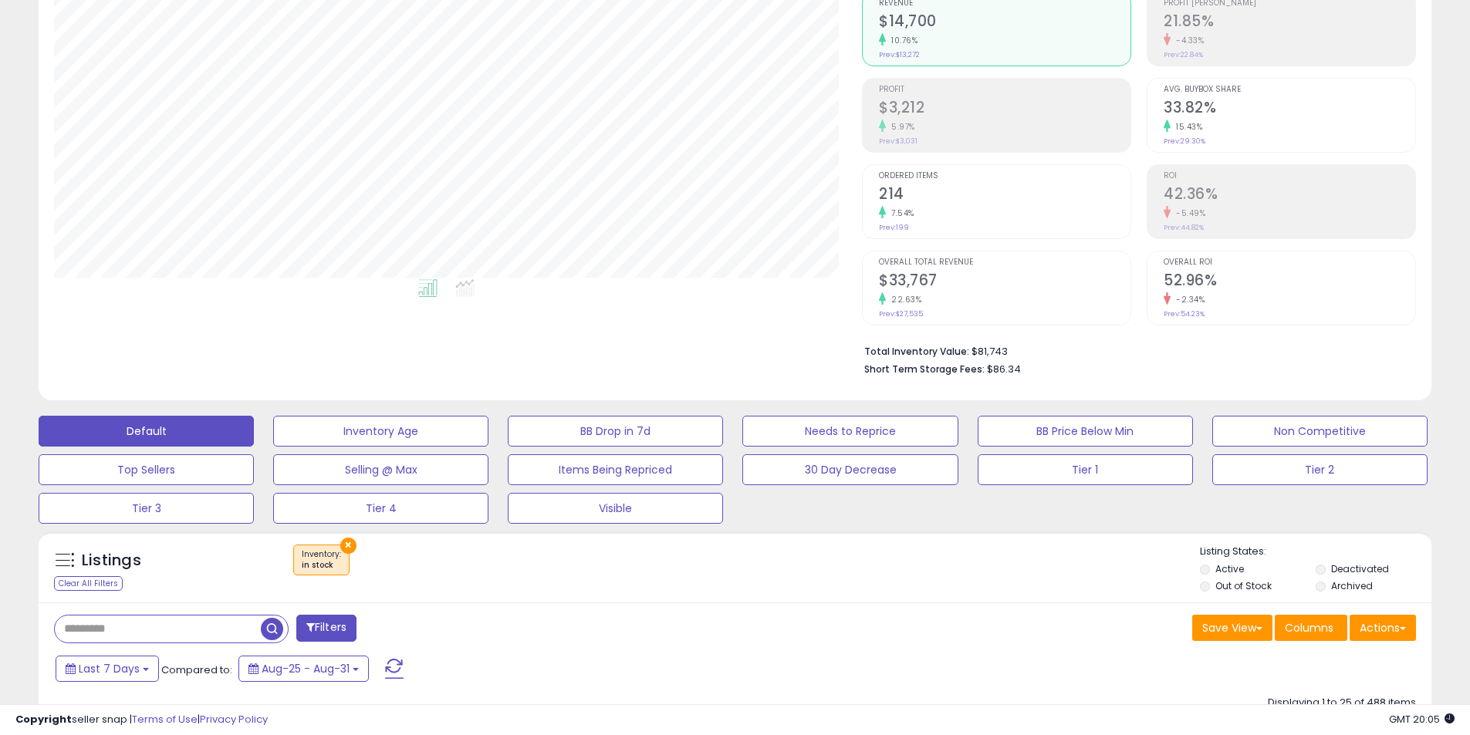
scroll to position [309, 0]
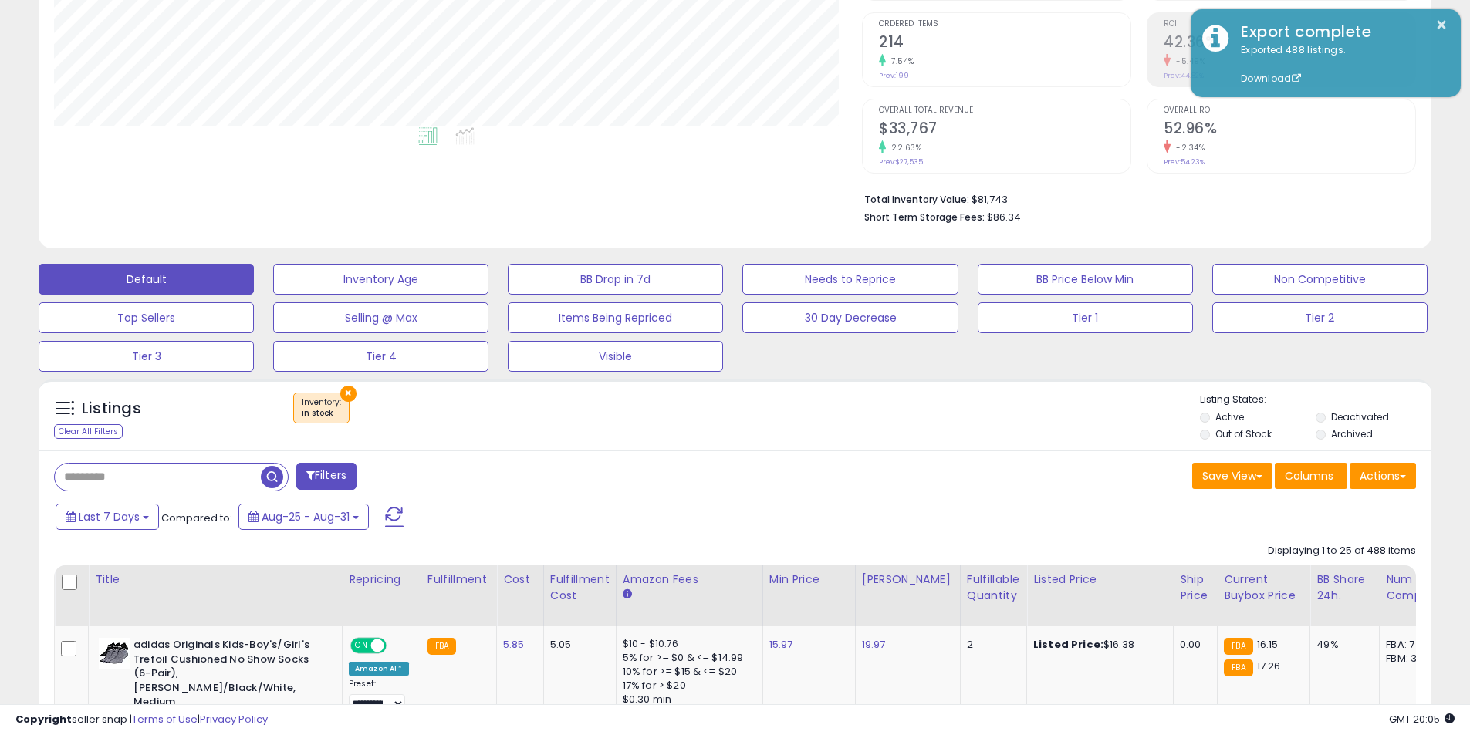
click at [1137, 421] on div "× Inventory : in stock" at bounding box center [737, 414] width 926 height 43
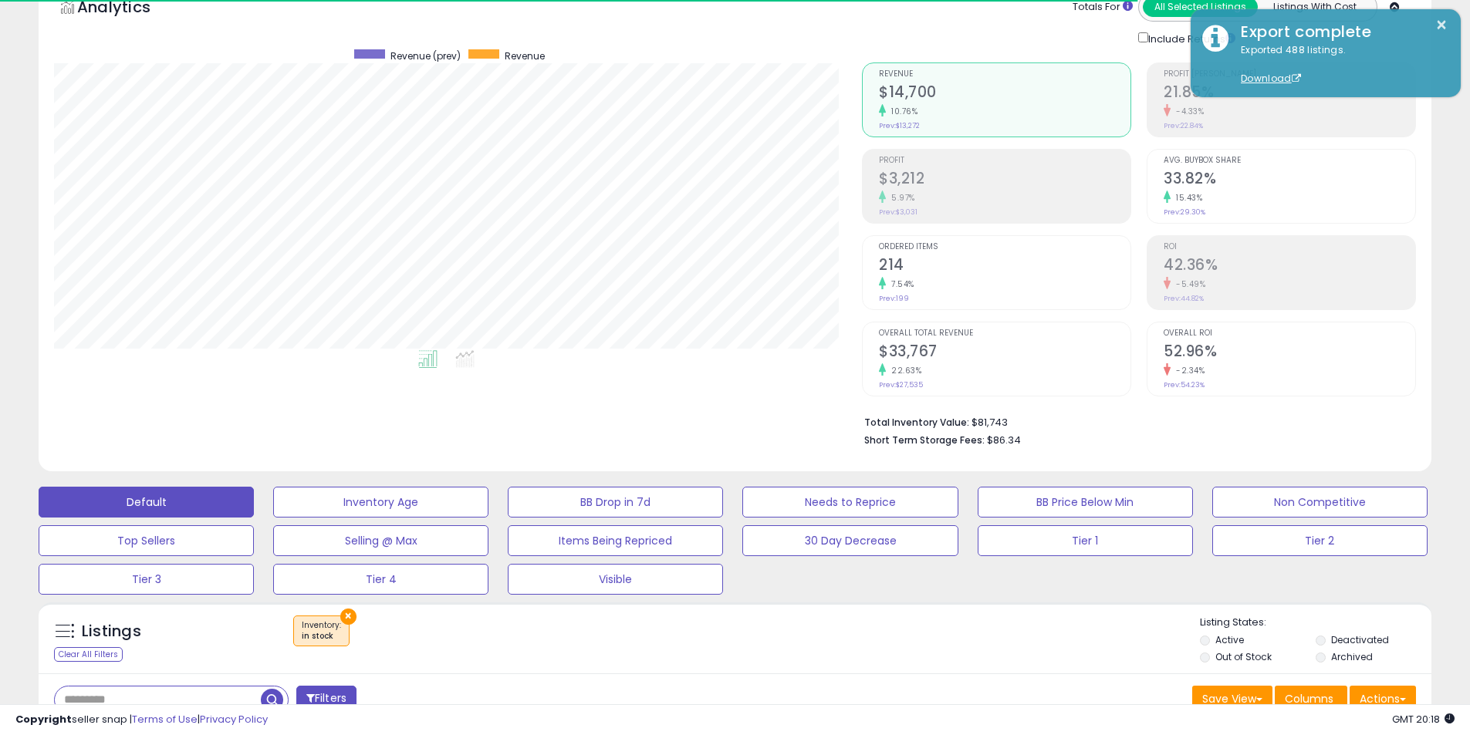
scroll to position [0, 0]
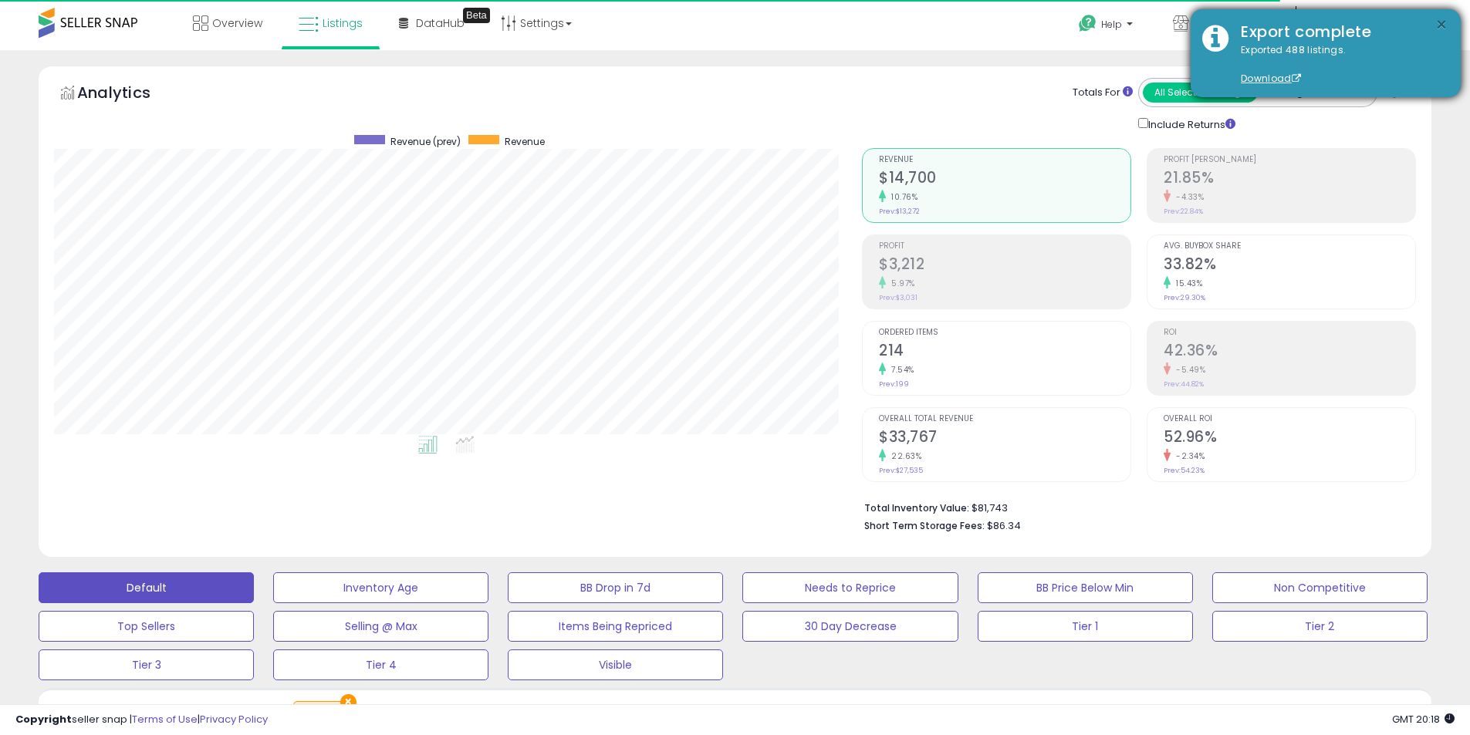
click at [1438, 25] on button "×" at bounding box center [1441, 24] width 12 height 19
